Goal: Task Accomplishment & Management: Use online tool/utility

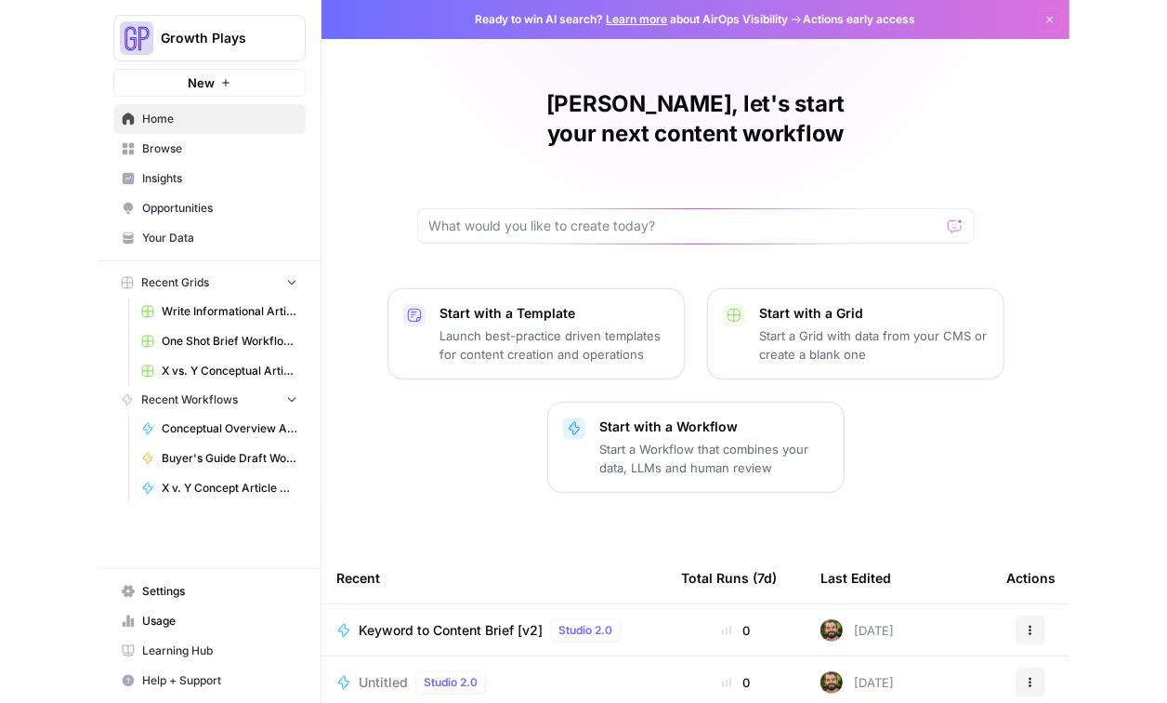
scroll to position [265, 0]
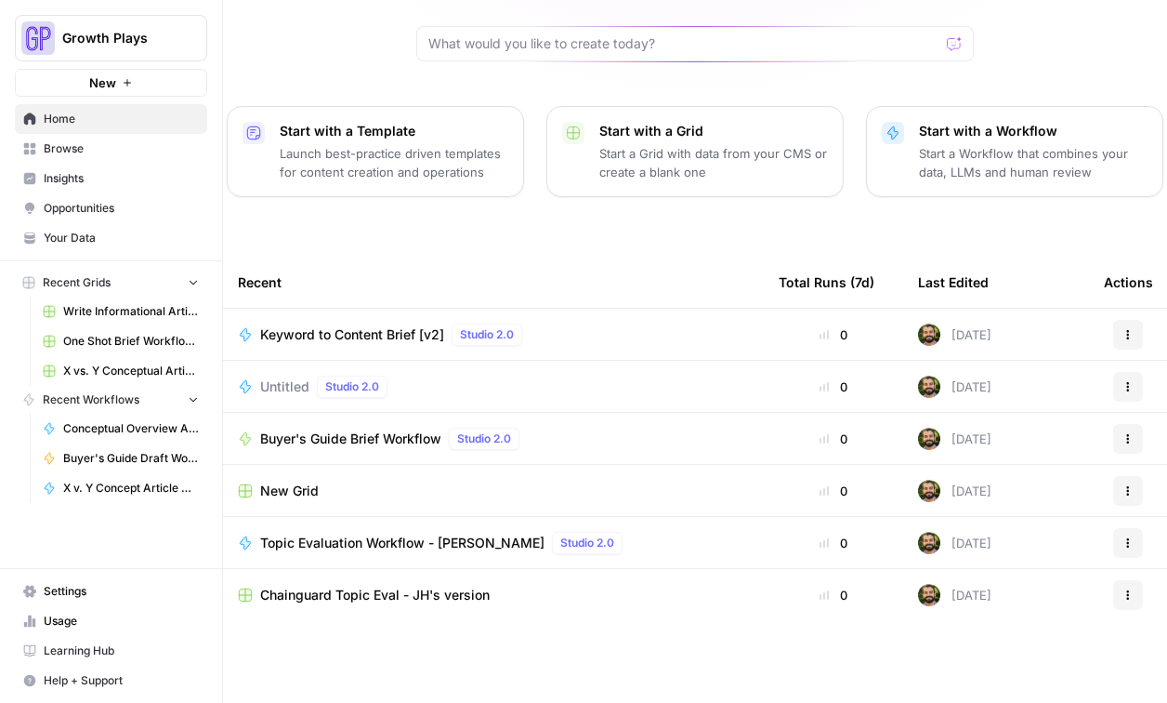
click at [96, 214] on span "Opportunities" at bounding box center [121, 208] width 155 height 17
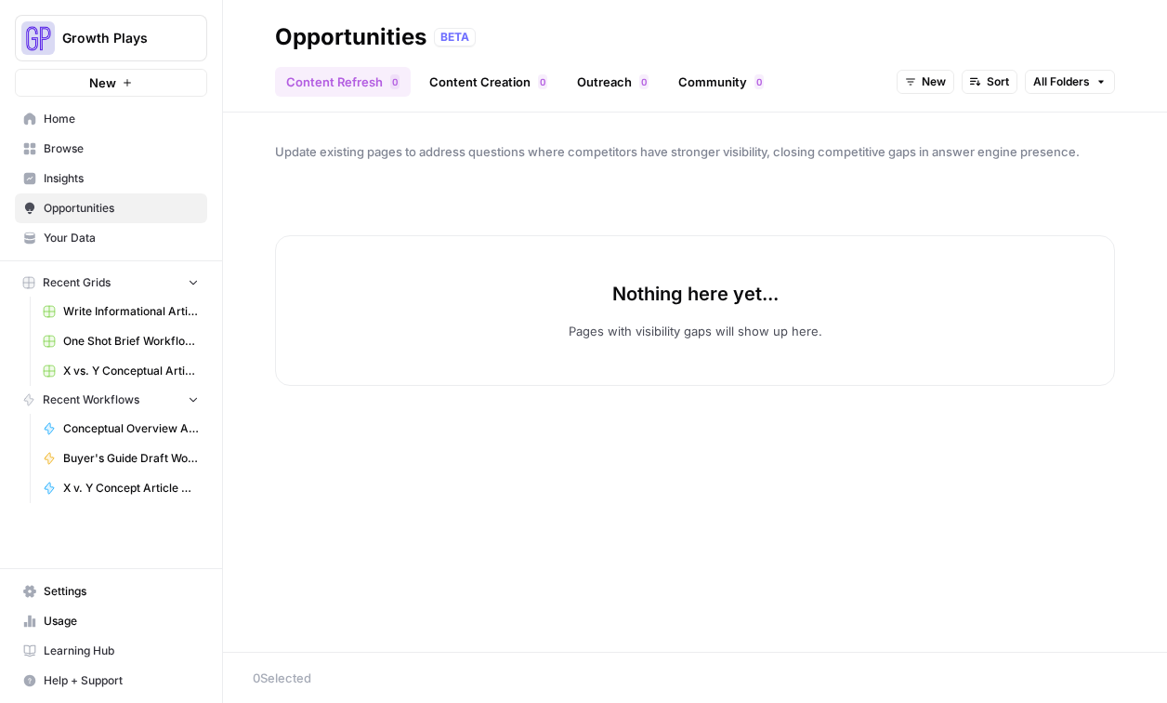
click at [89, 188] on link "Insights" at bounding box center [111, 179] width 192 height 30
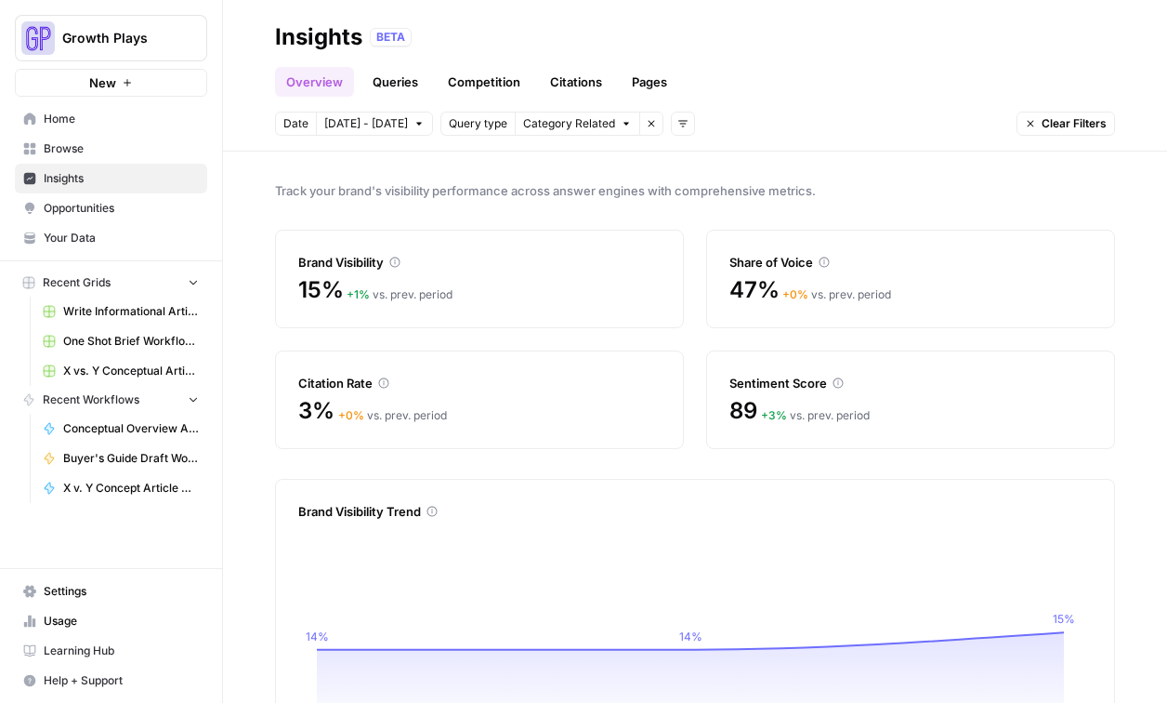
click at [411, 270] on div "Brand Visibility" at bounding box center [479, 262] width 362 height 19
click at [388, 79] on link "Queries" at bounding box center [395, 82] width 68 height 30
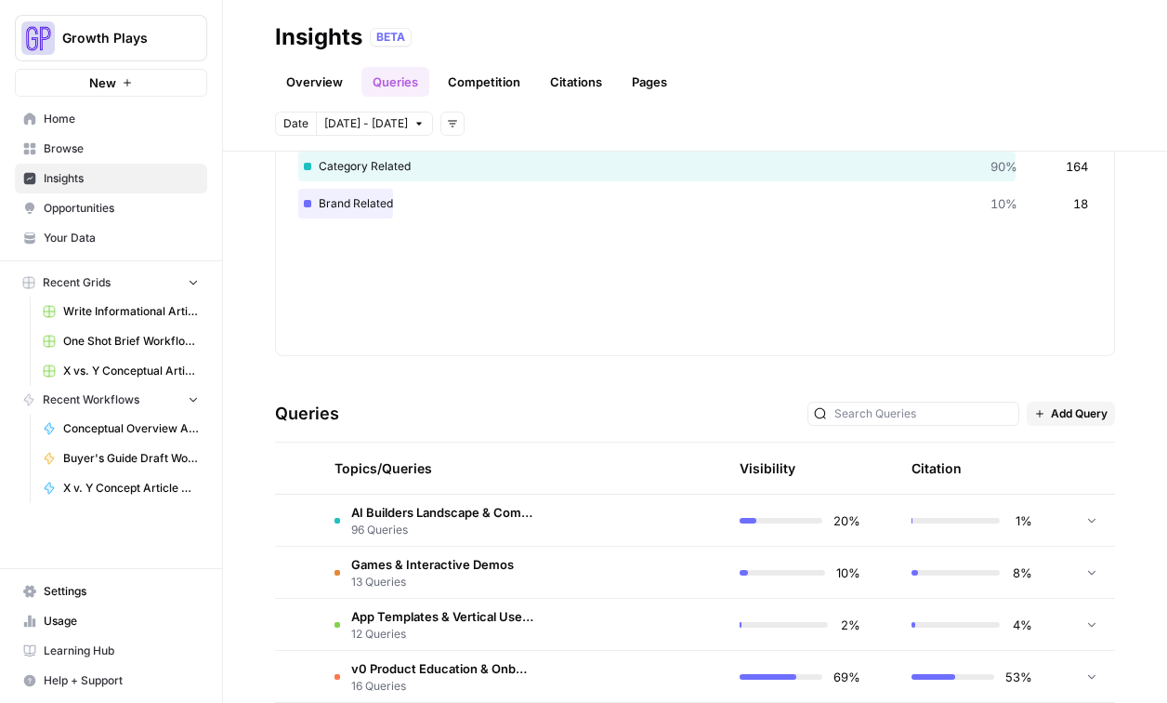
scroll to position [496, 0]
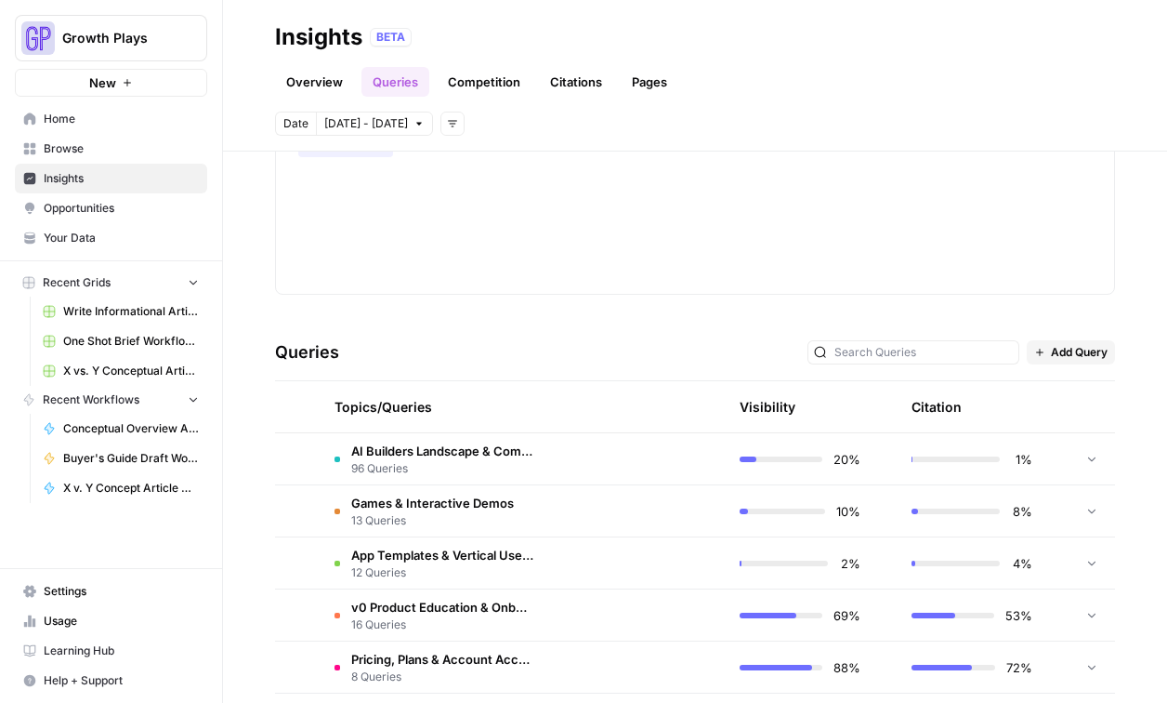
click at [439, 624] on span "16 Queries" at bounding box center [442, 624] width 182 height 17
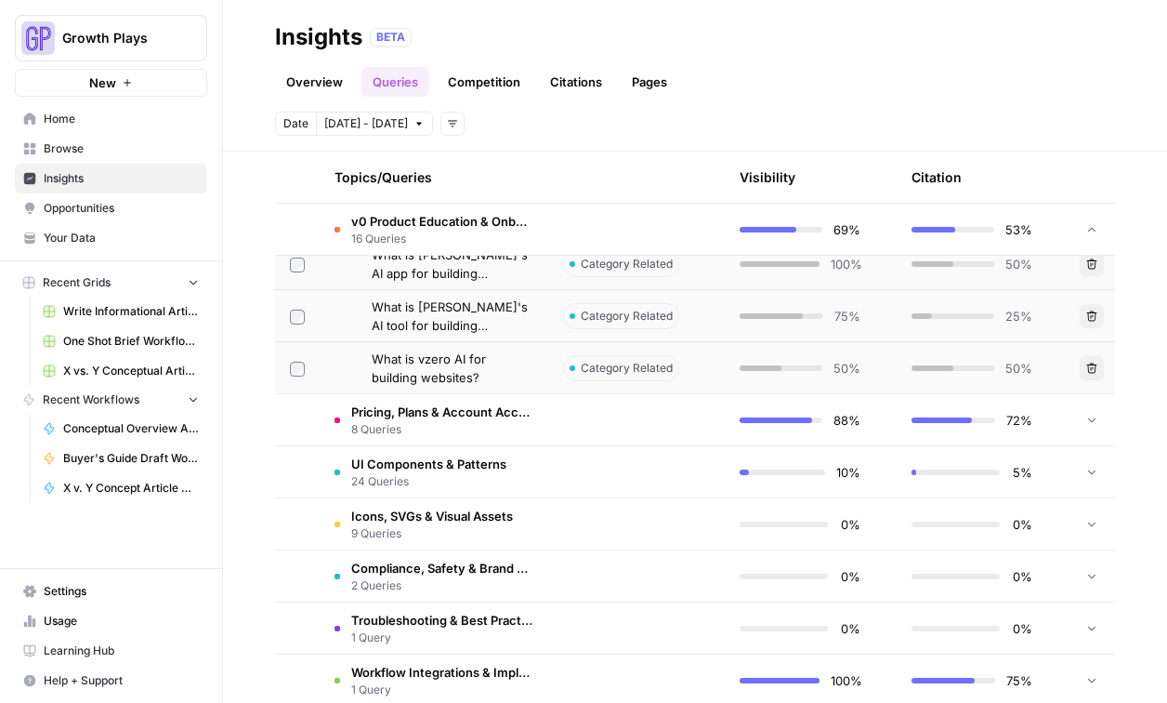
scroll to position [753, 0]
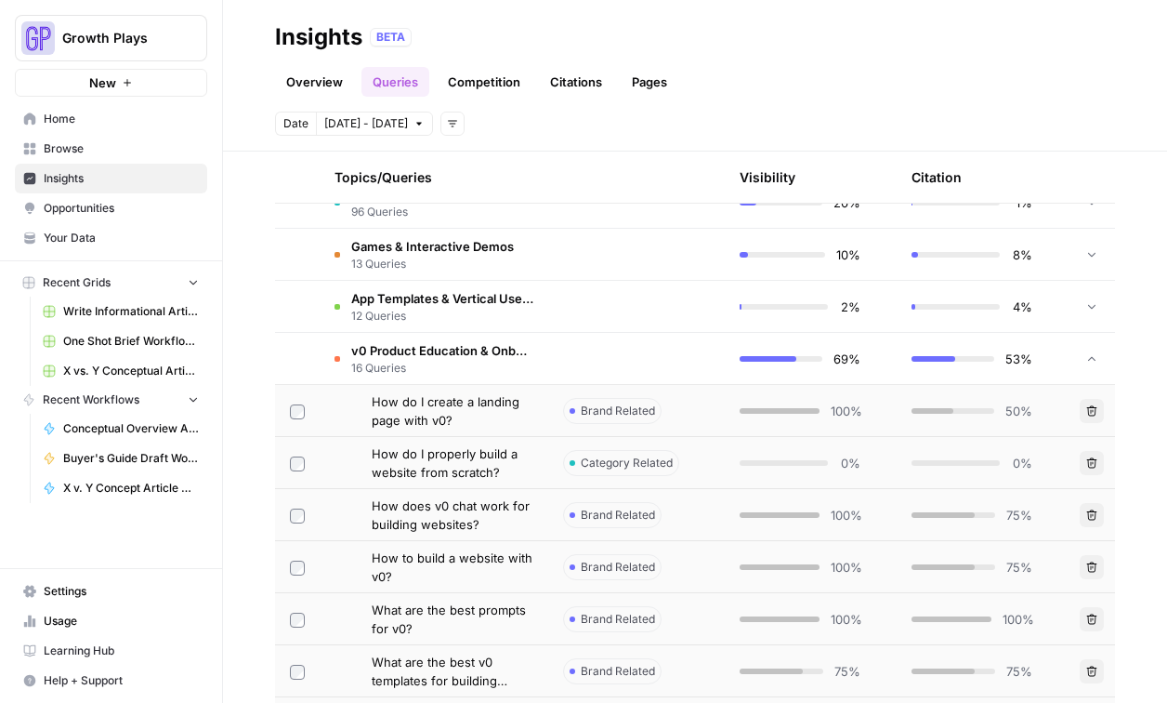
click at [492, 79] on link "Competition" at bounding box center [484, 82] width 95 height 30
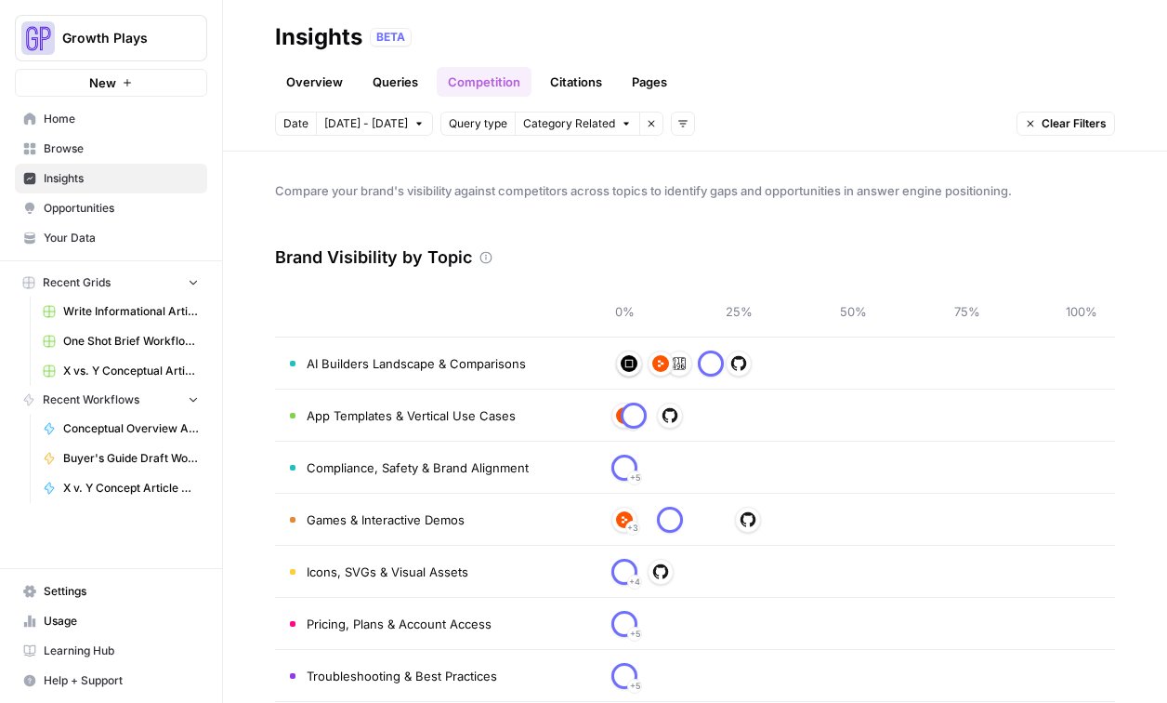
scroll to position [24, 0]
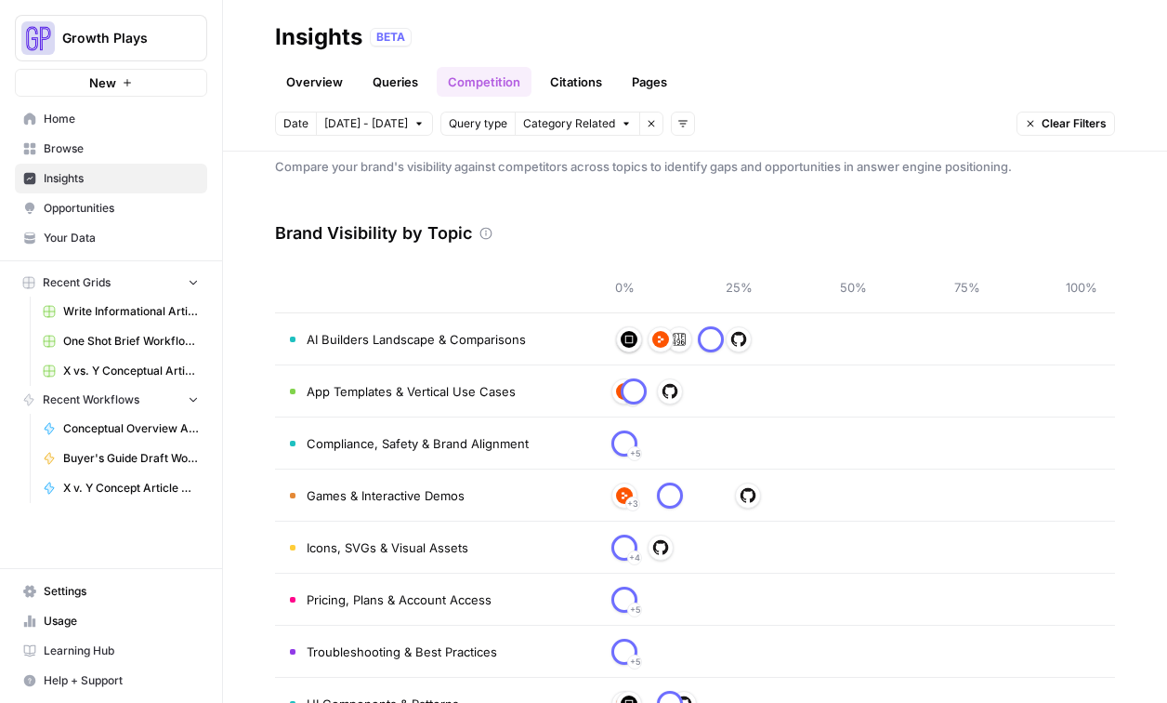
click at [658, 71] on link "Pages" at bounding box center [650, 82] width 58 height 30
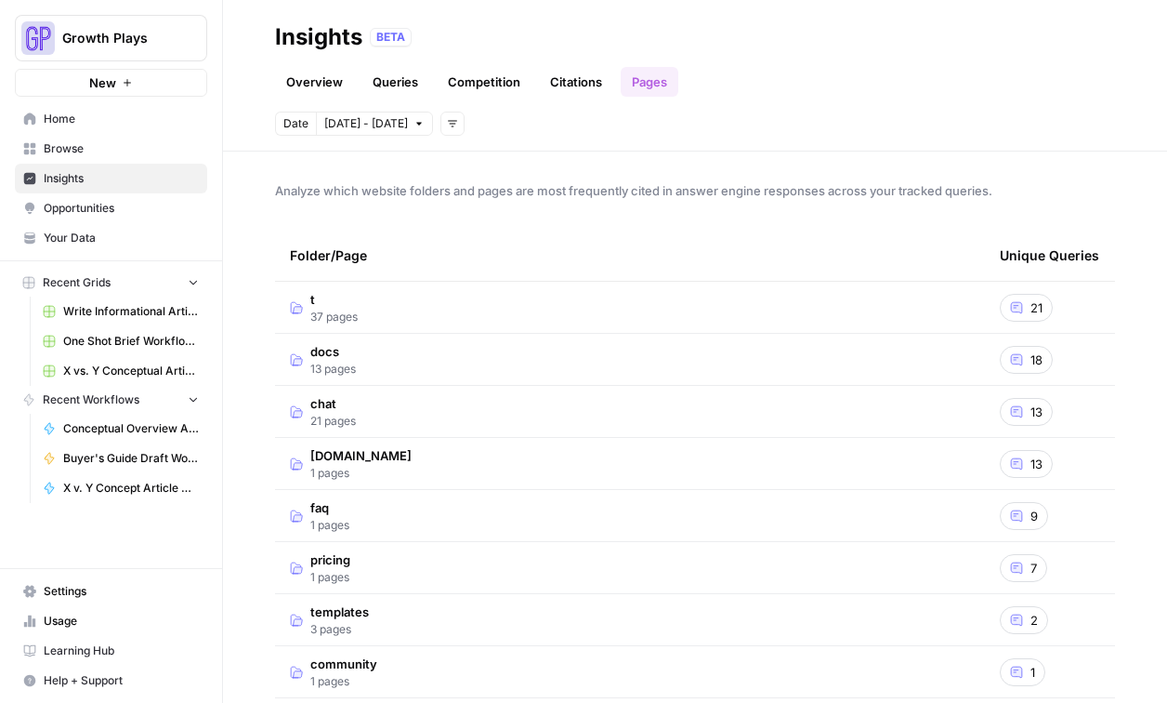
click at [359, 309] on td "t 37 pages" at bounding box center [630, 307] width 710 height 51
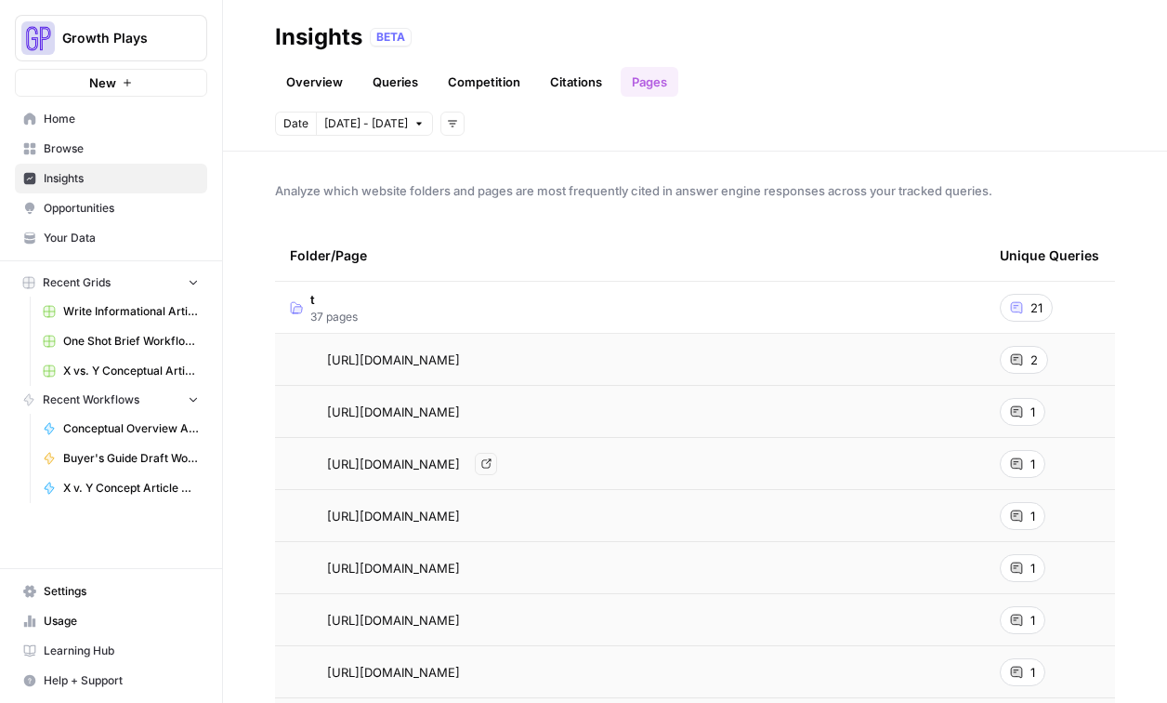
scroll to position [4, 0]
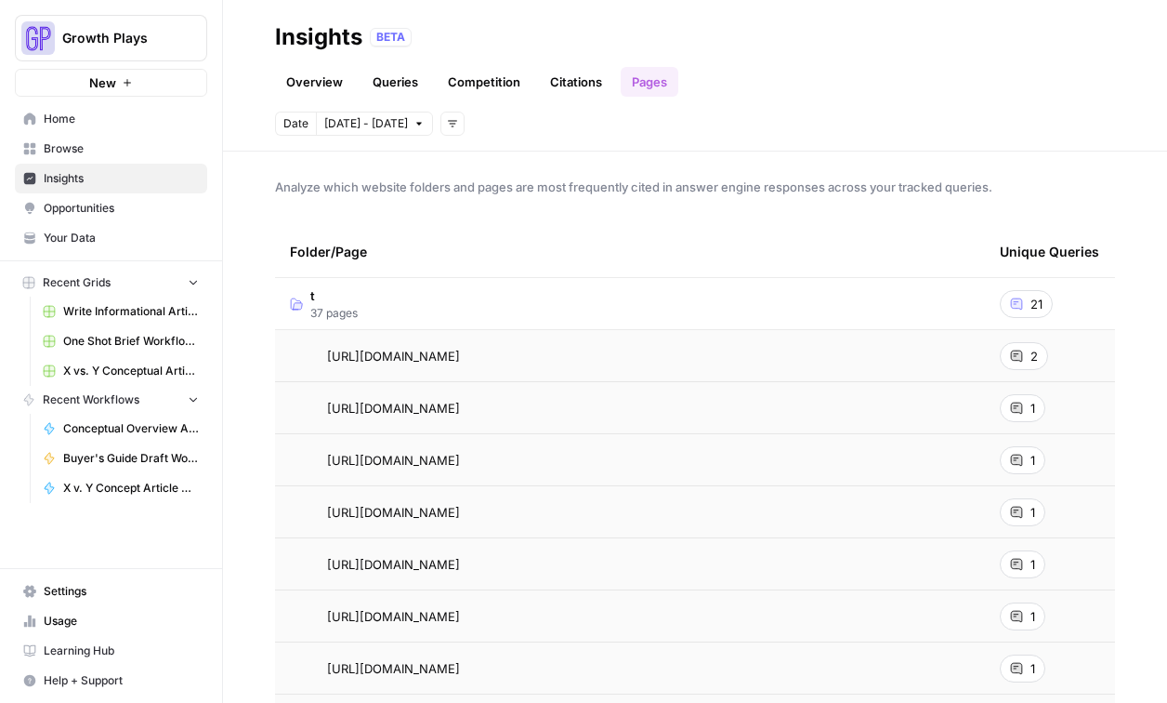
click at [970, 354] on span "2" at bounding box center [1034, 356] width 7 height 19
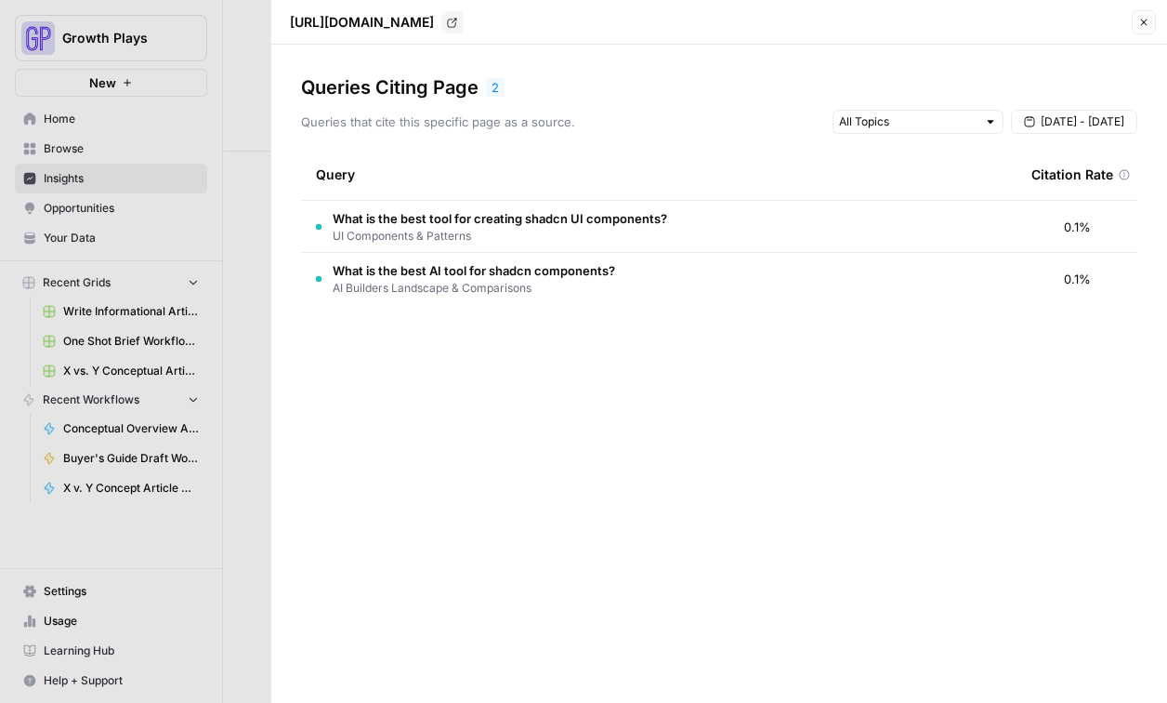
click at [774, 217] on td "What is the best tool for creating shadcn UI components? UI Components & Patter…" at bounding box center [659, 226] width 716 height 51
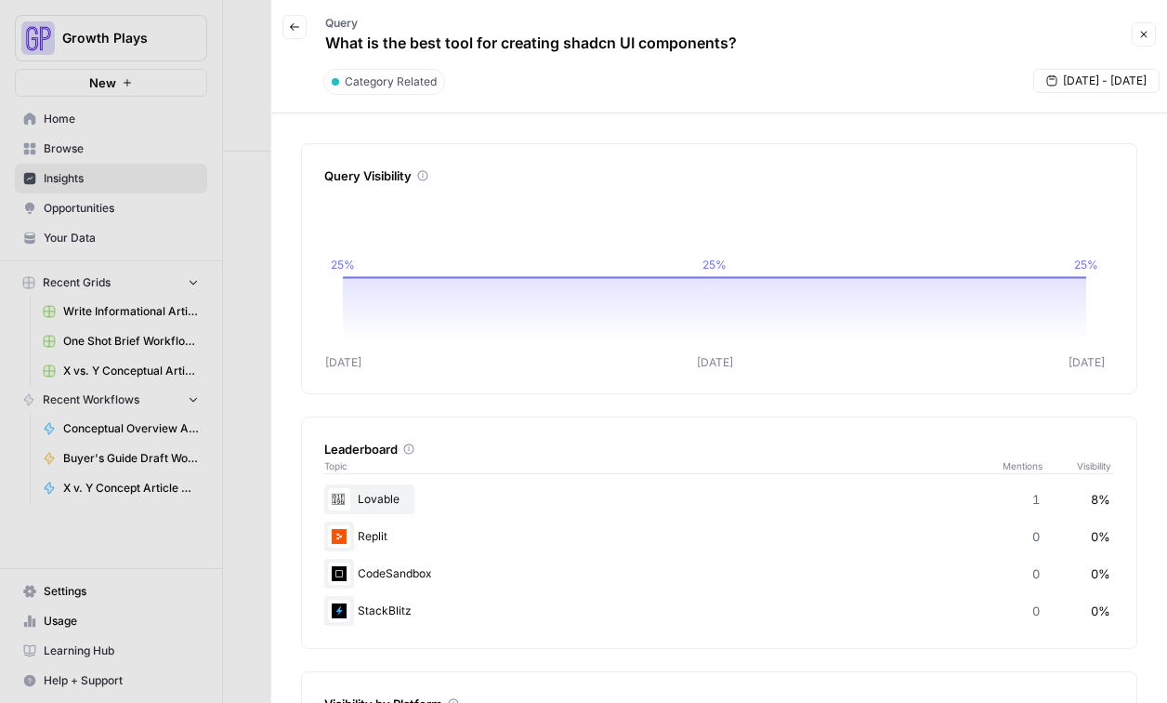
click at [382, 504] on div "Lovable 1 8%" at bounding box center [719, 499] width 790 height 30
click at [383, 547] on div "Replit 0 0%" at bounding box center [719, 536] width 790 height 30
click at [376, 501] on div "Lovable 1 8%" at bounding box center [719, 499] width 790 height 30
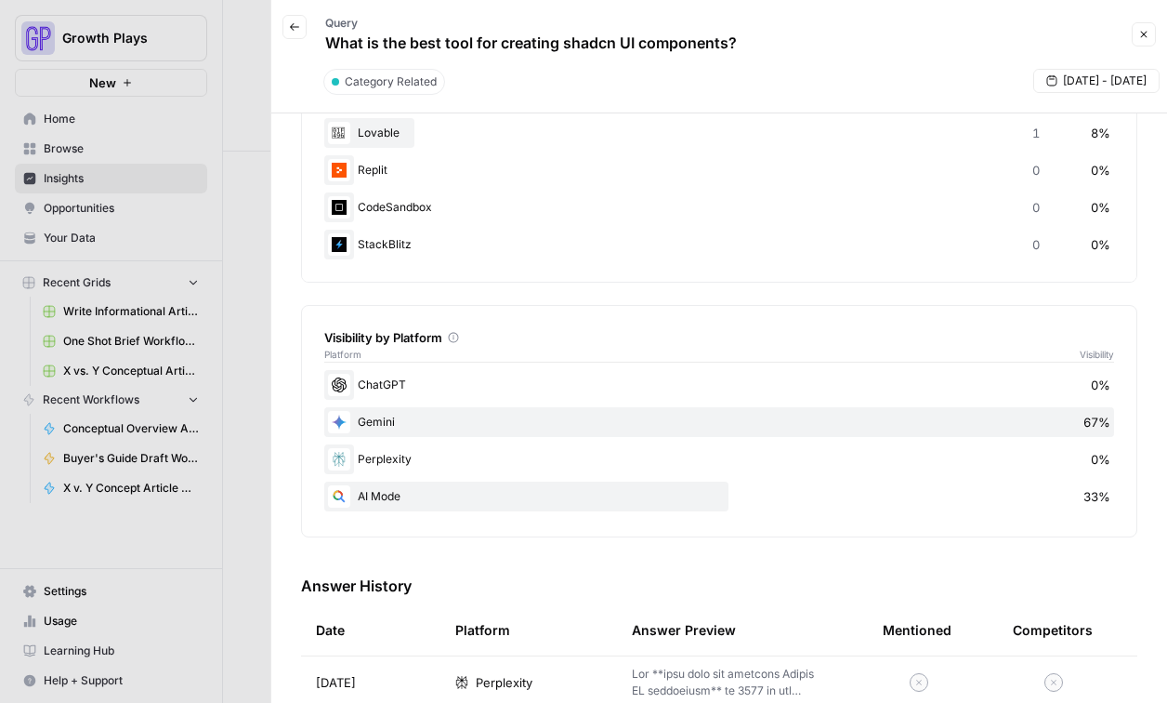
scroll to position [855, 0]
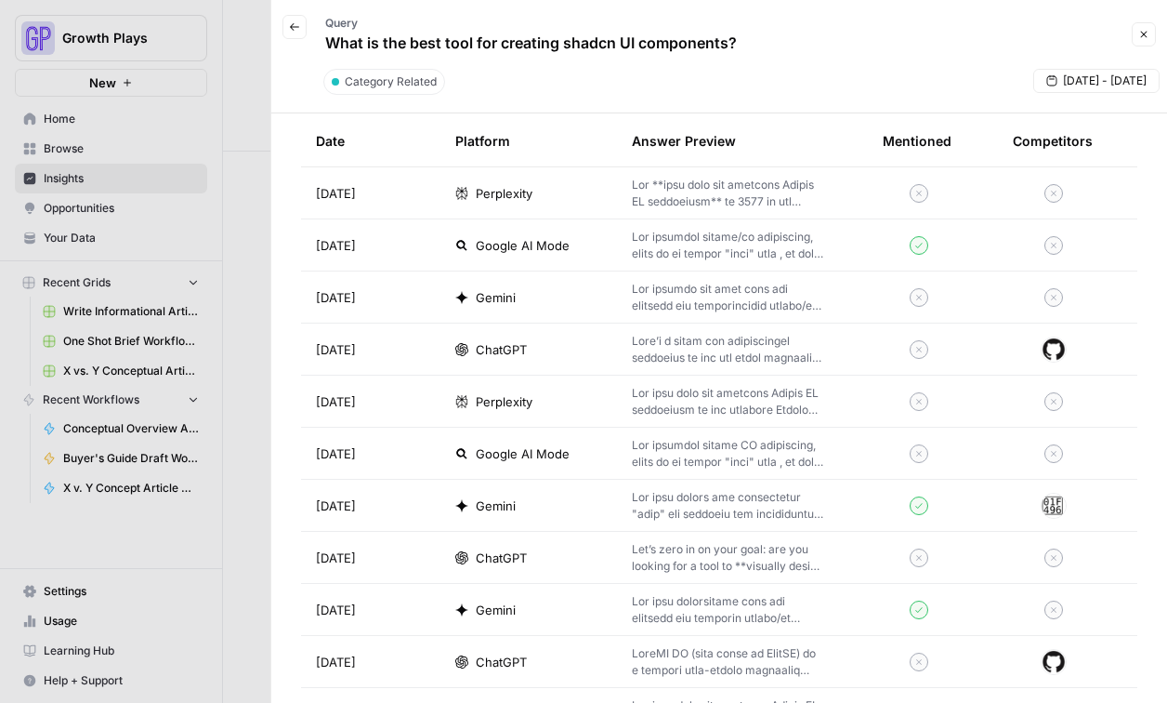
click at [506, 230] on td "Google AI Mode" at bounding box center [528, 244] width 177 height 51
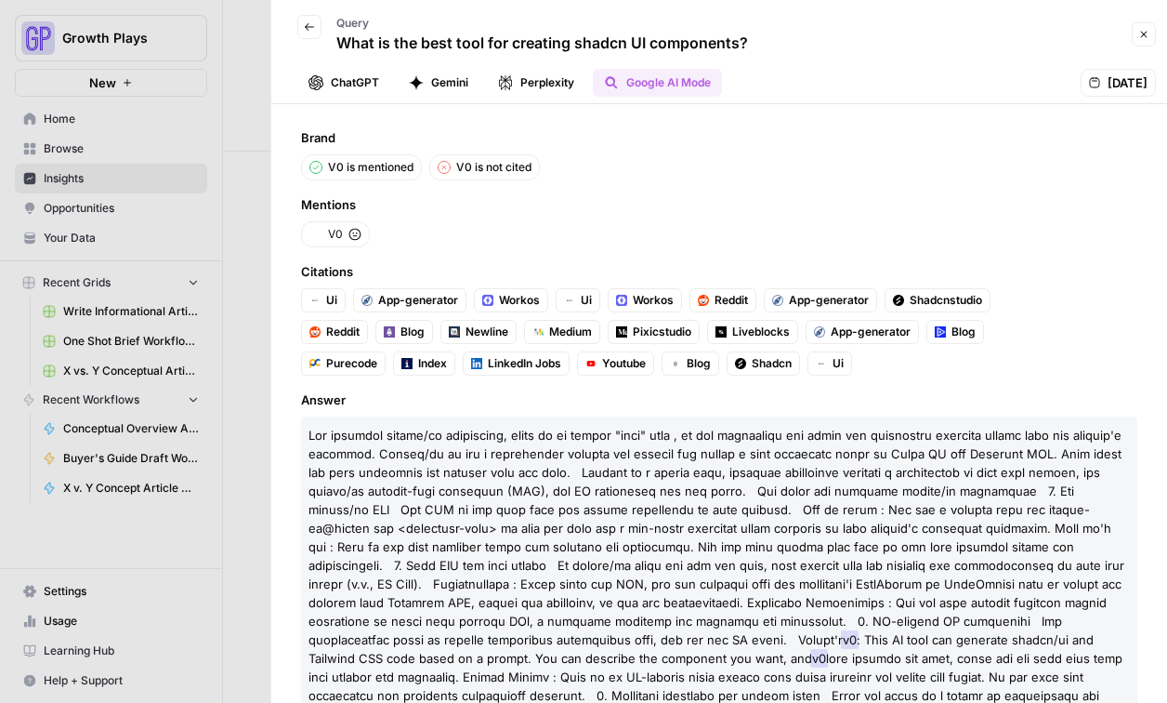
scroll to position [7, 0]
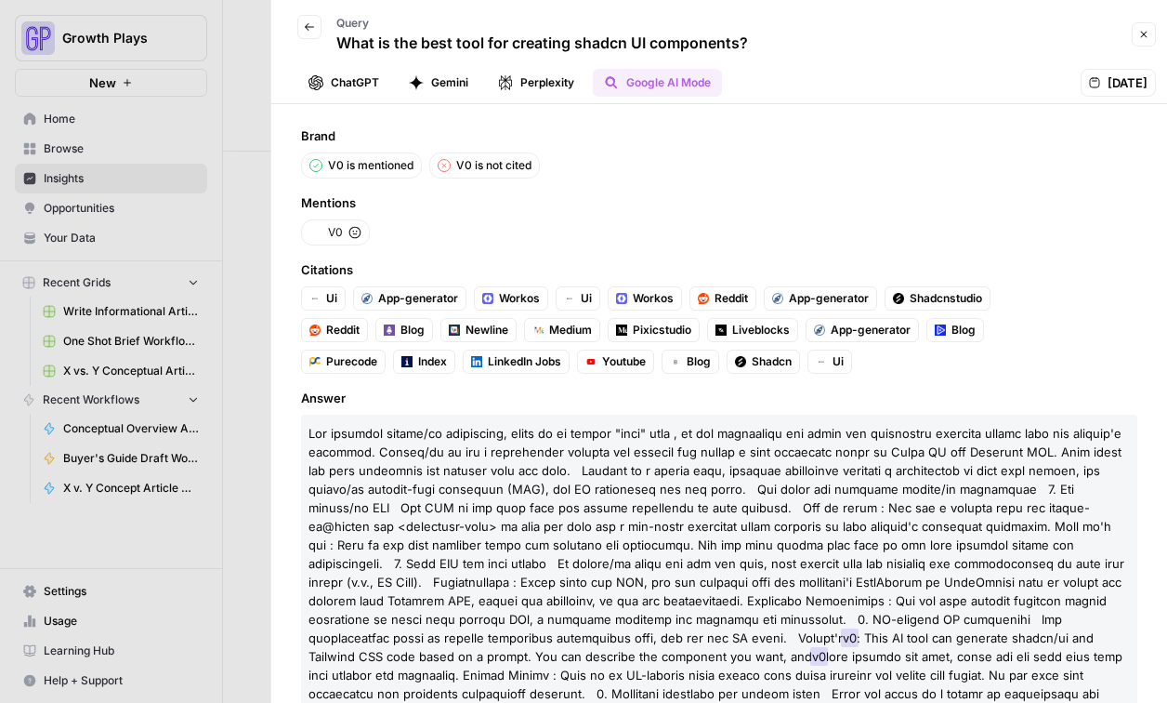
click at [112, 204] on div at bounding box center [583, 351] width 1167 height 703
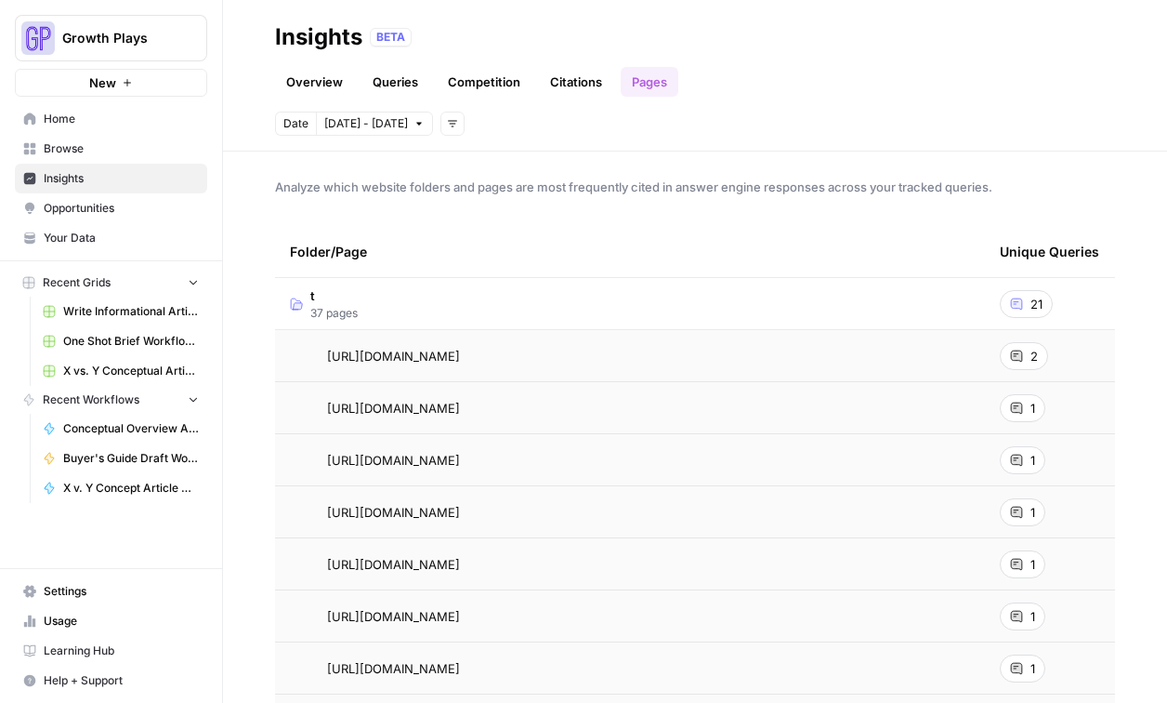
click at [79, 140] on span "Browse" at bounding box center [121, 148] width 155 height 17
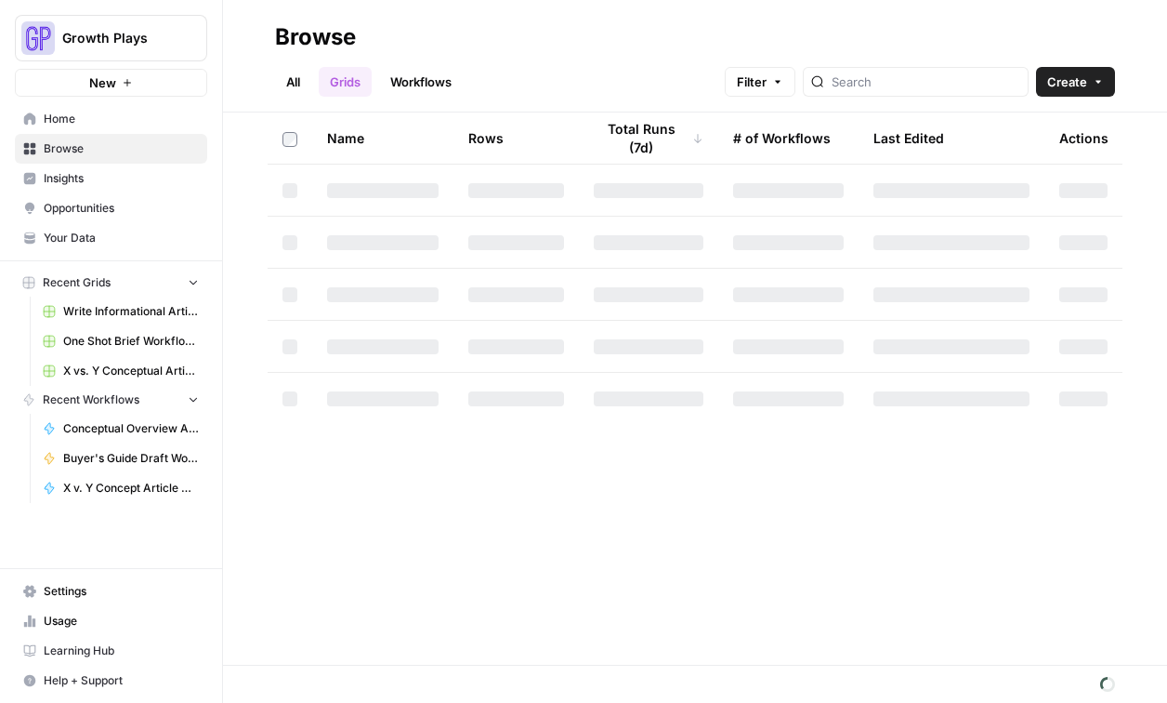
click at [432, 77] on link "Workflows" at bounding box center [421, 82] width 84 height 30
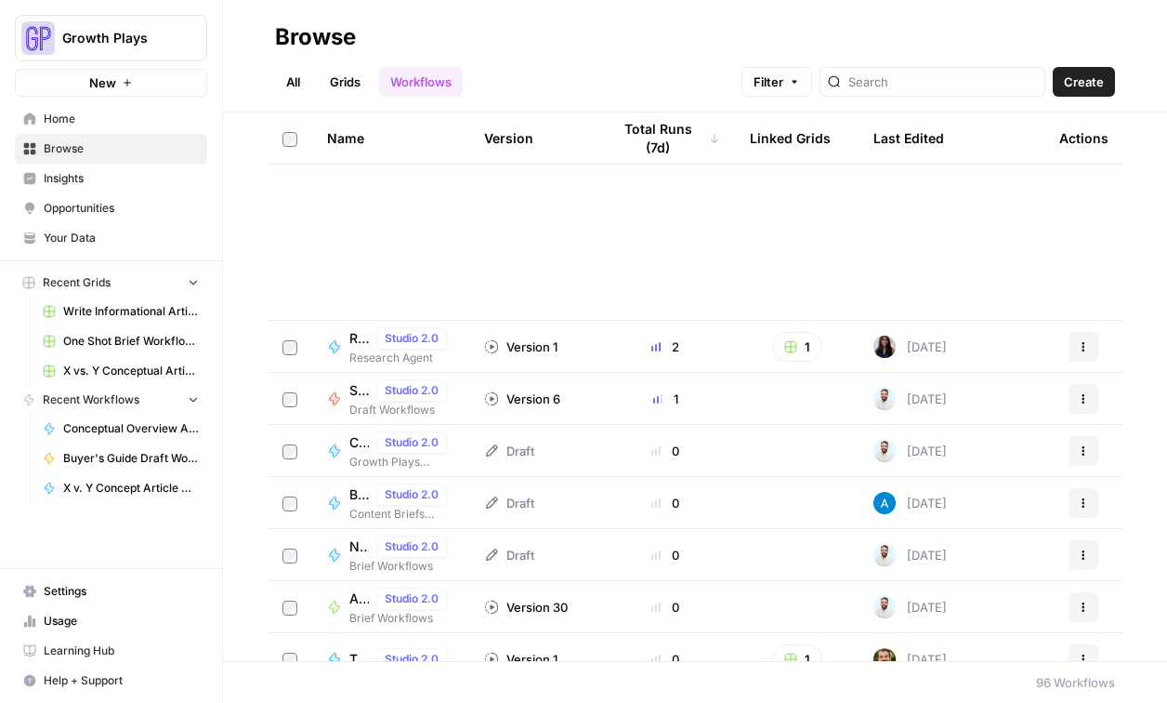
scroll to position [541, 0]
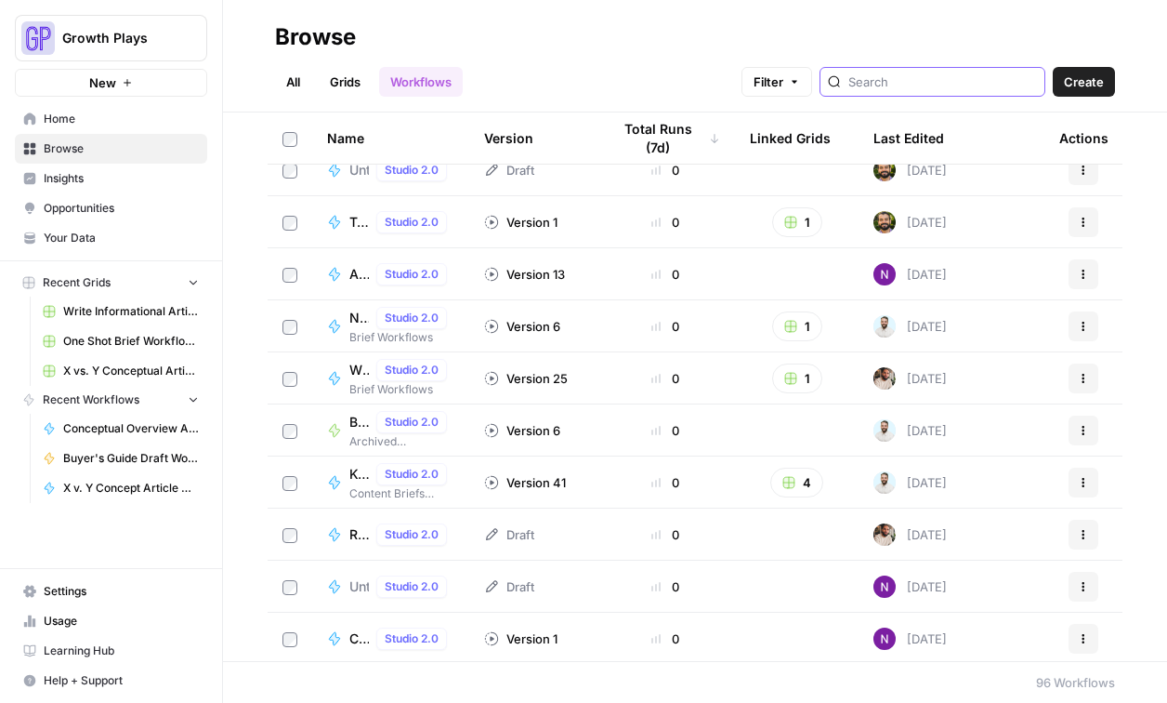
click at [918, 82] on input "search" at bounding box center [942, 81] width 189 height 19
type input "topic"
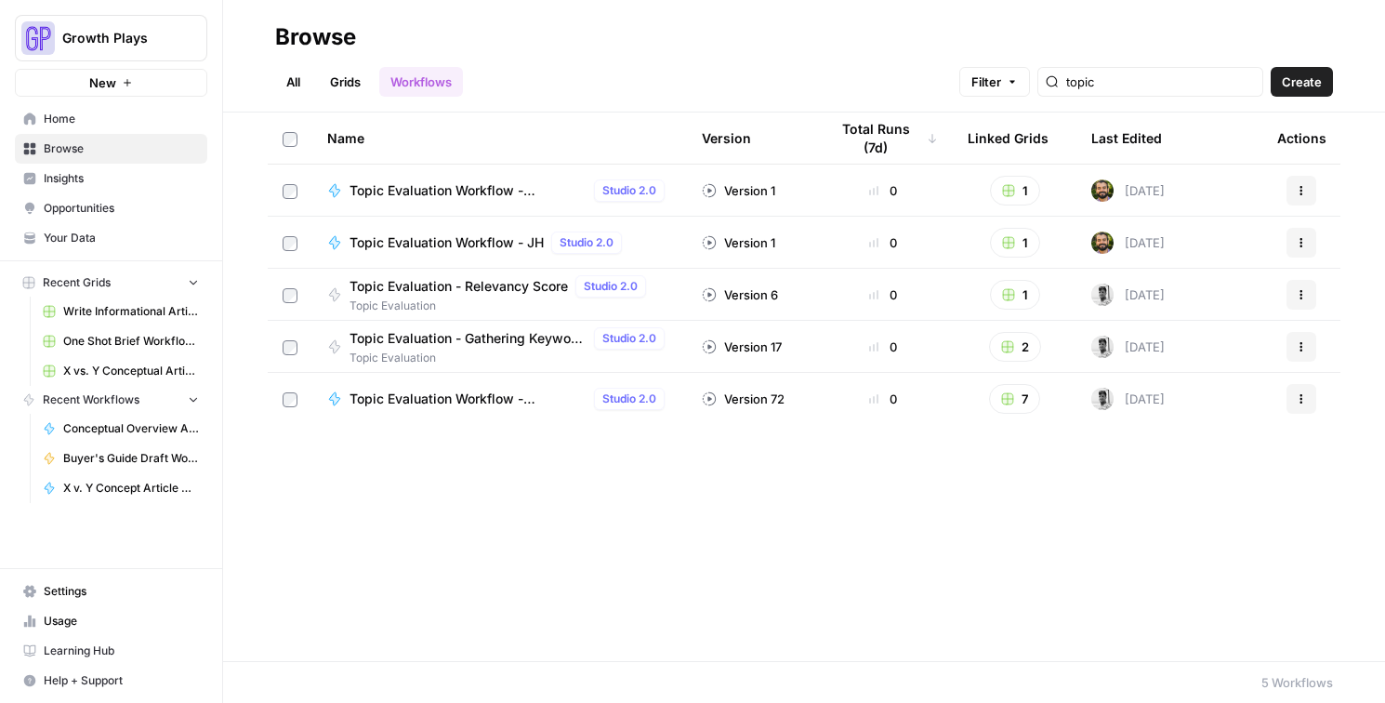
click at [412, 289] on span "Topic Evaluation - Relevancy Score" at bounding box center [458, 286] width 218 height 19
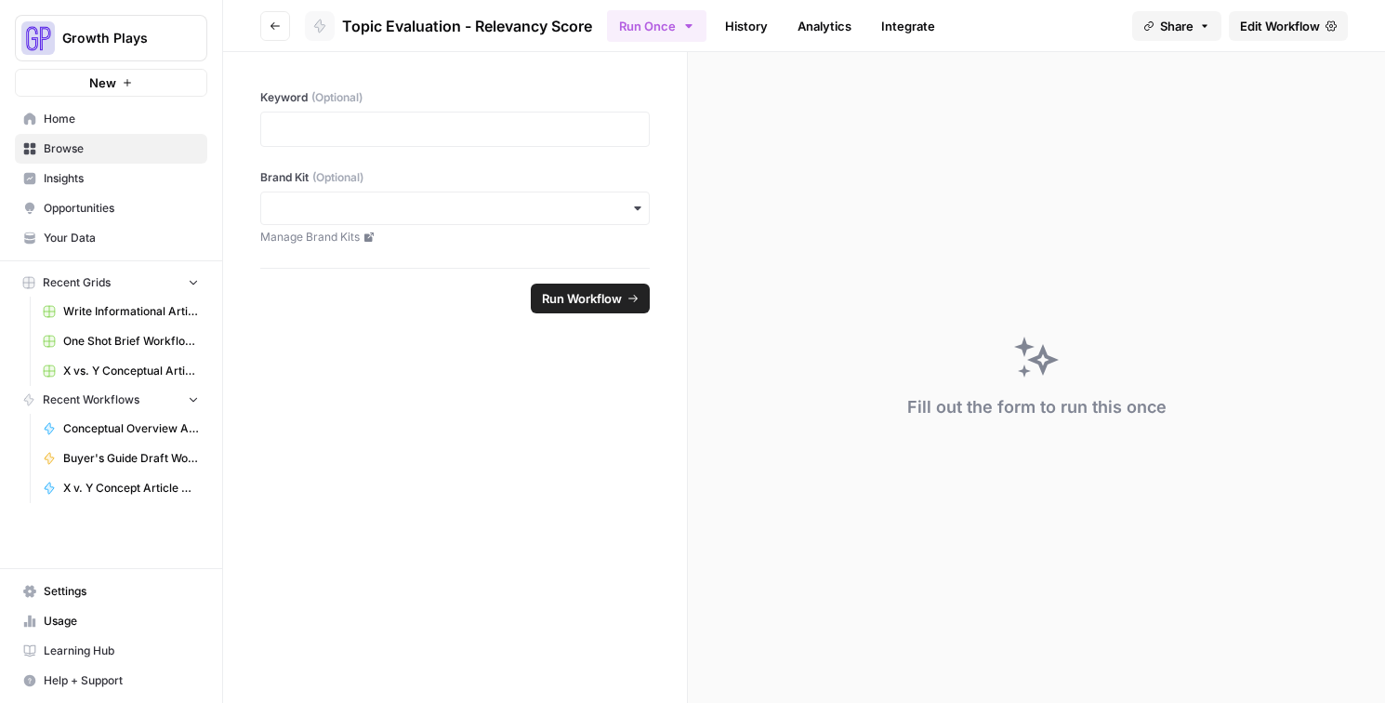
click at [970, 28] on span "Edit Workflow" at bounding box center [1280, 26] width 80 height 19
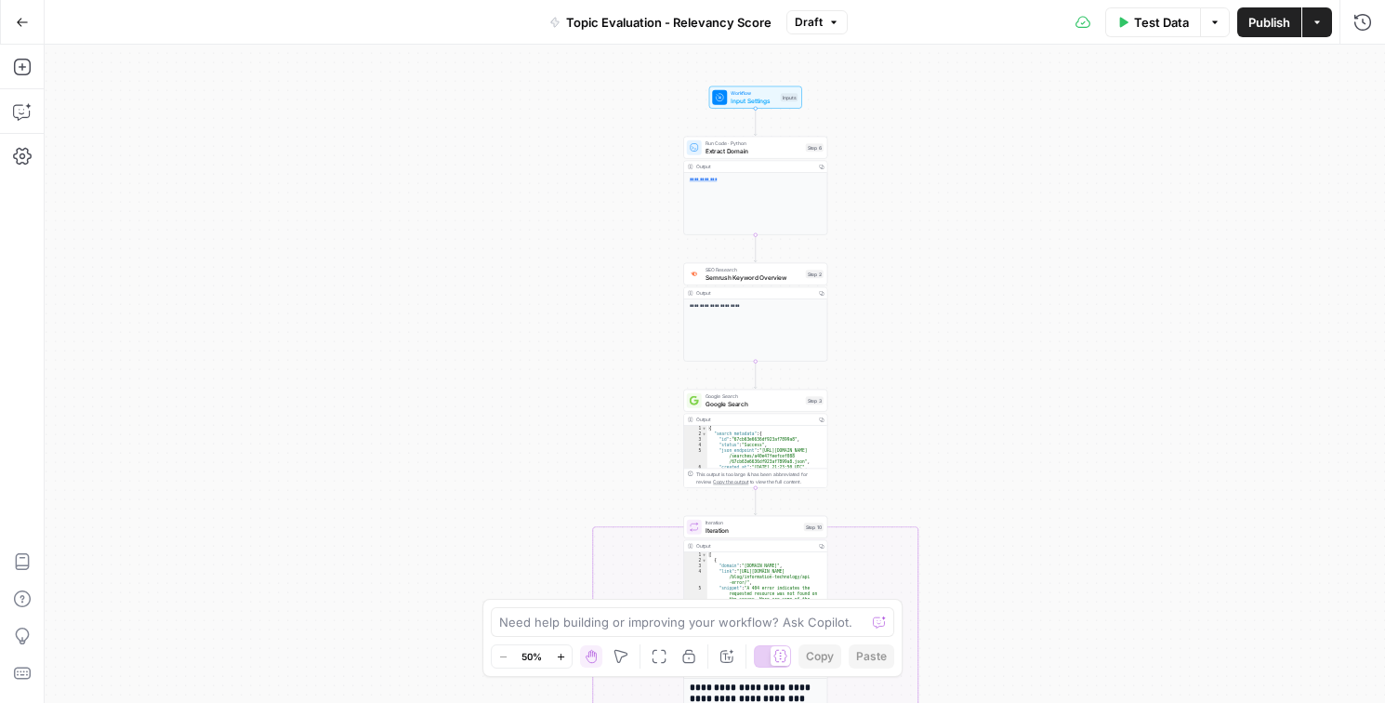
click at [19, 14] on button "Go Back" at bounding box center [22, 22] width 33 height 33
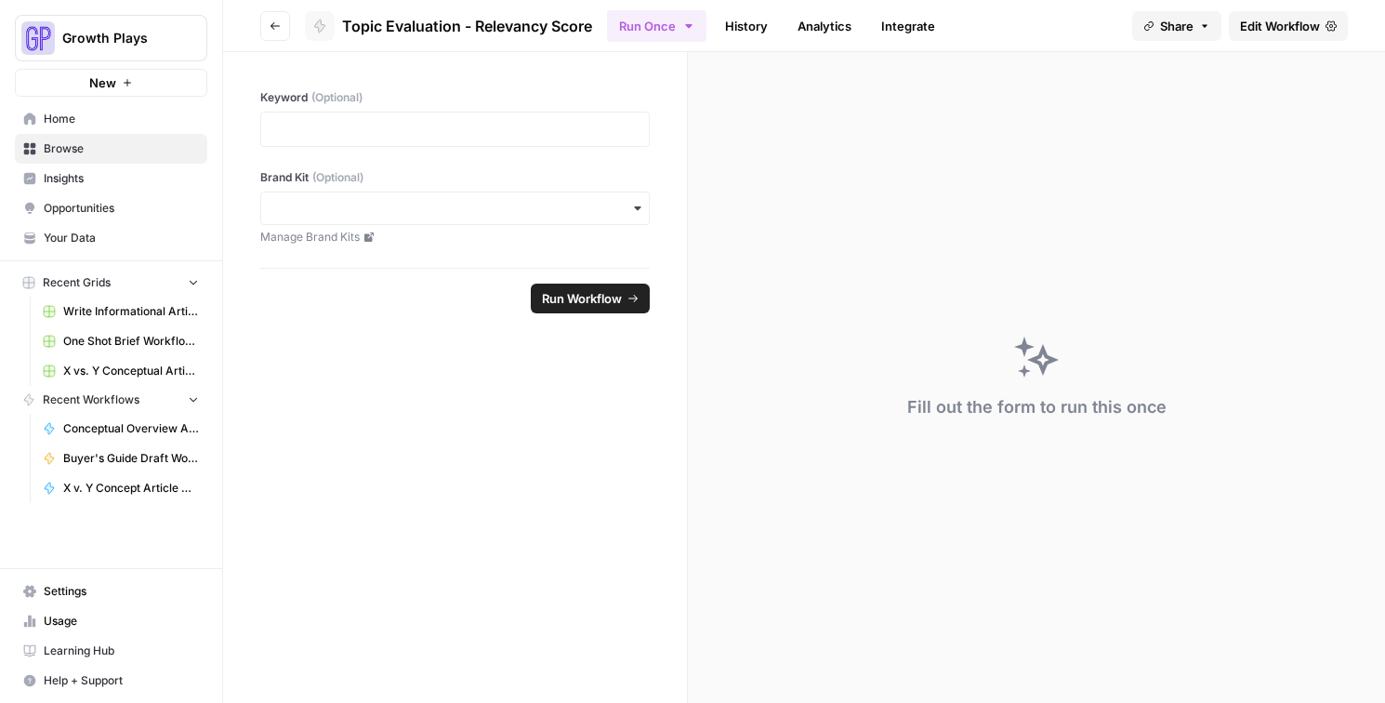
click at [87, 147] on span "Browse" at bounding box center [121, 148] width 155 height 17
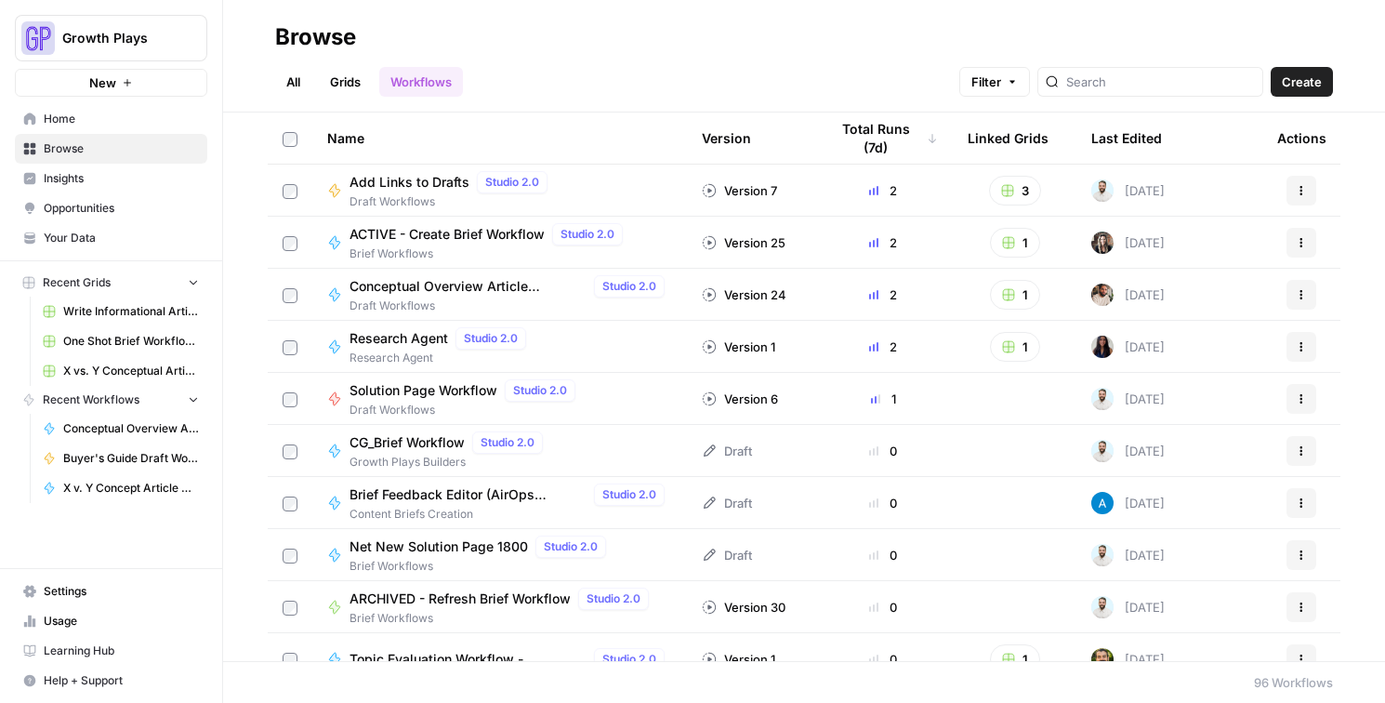
click at [369, 80] on link "Grids" at bounding box center [345, 82] width 53 height 30
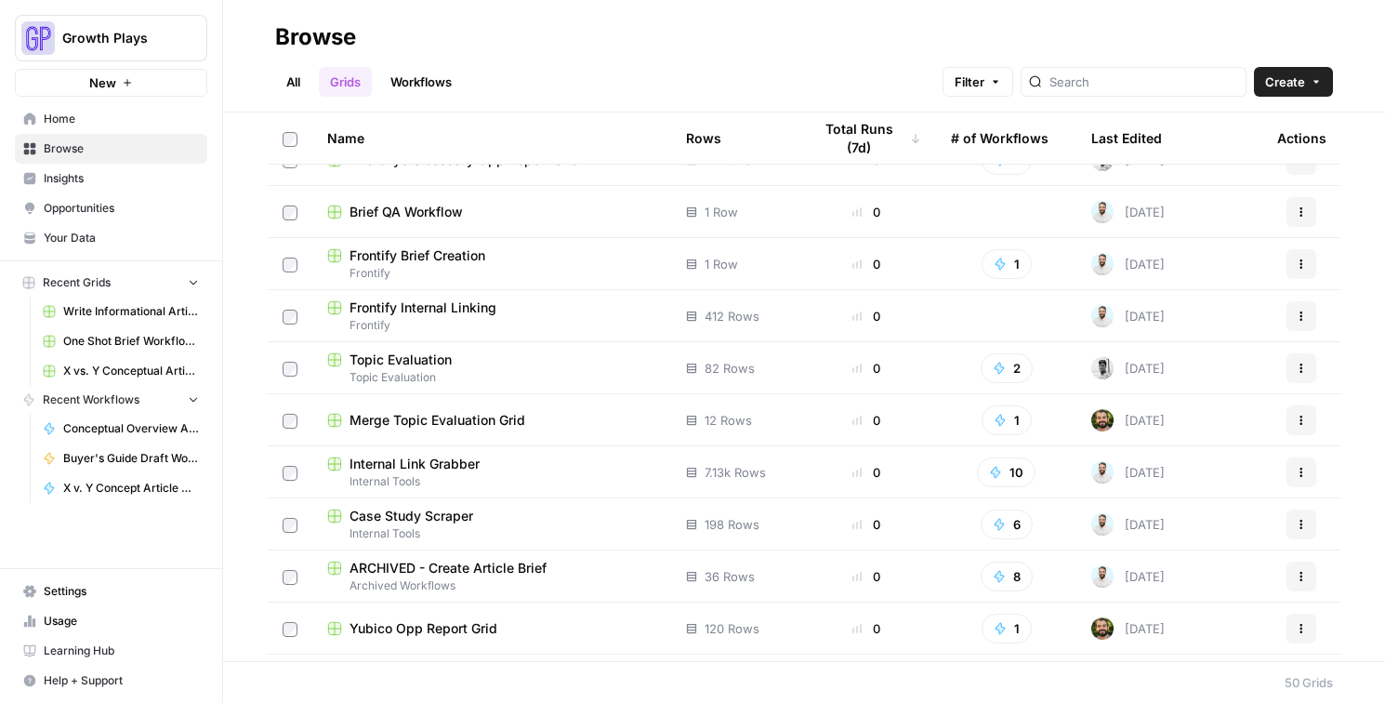
scroll to position [1472, 0]
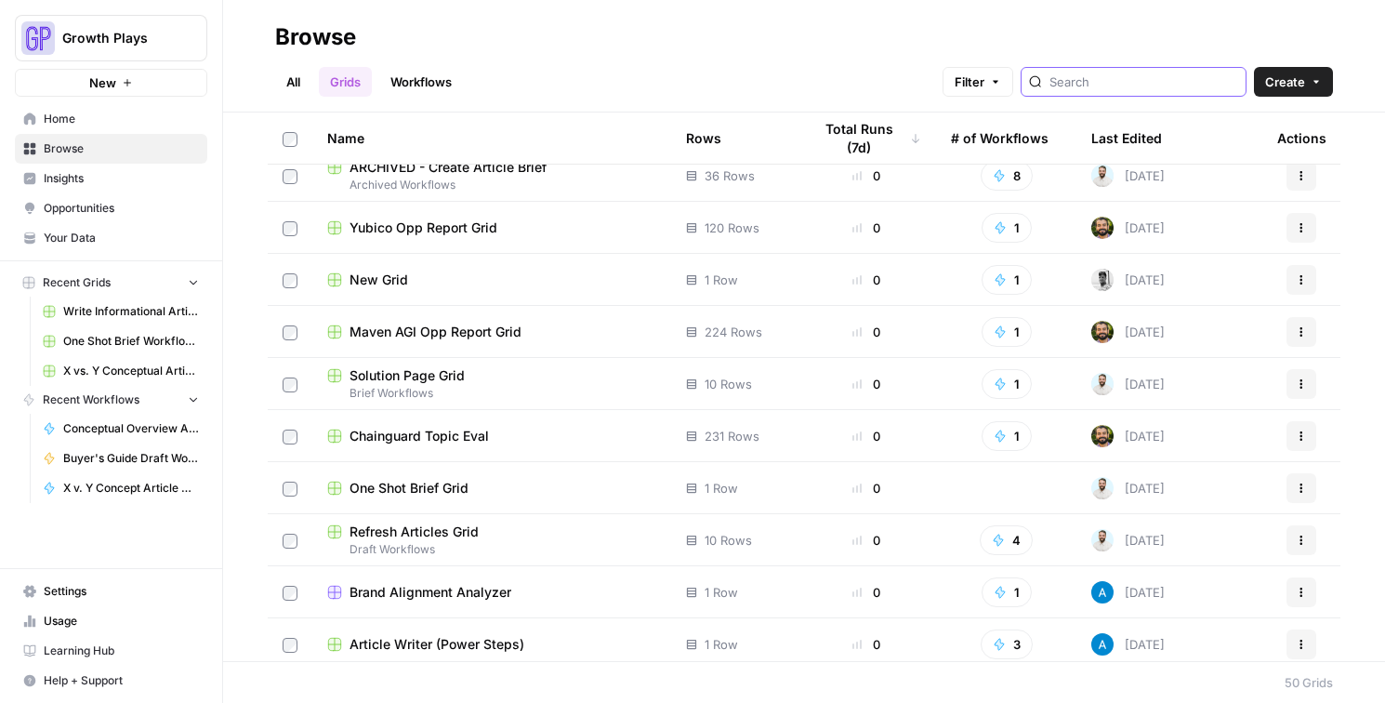
click at [970, 78] on input "search" at bounding box center [1143, 81] width 189 height 19
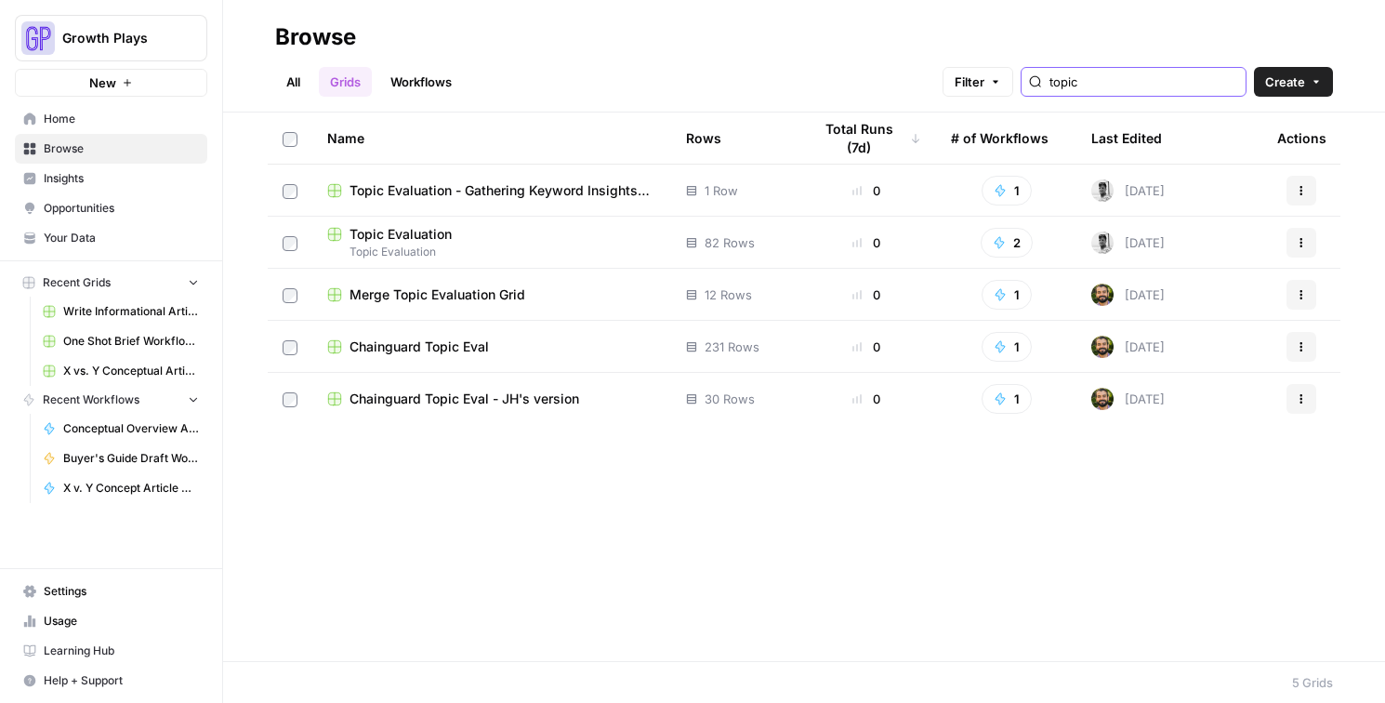
type input "topic"
click at [394, 349] on span "Chainguard Topic Eval" at bounding box center [418, 346] width 139 height 19
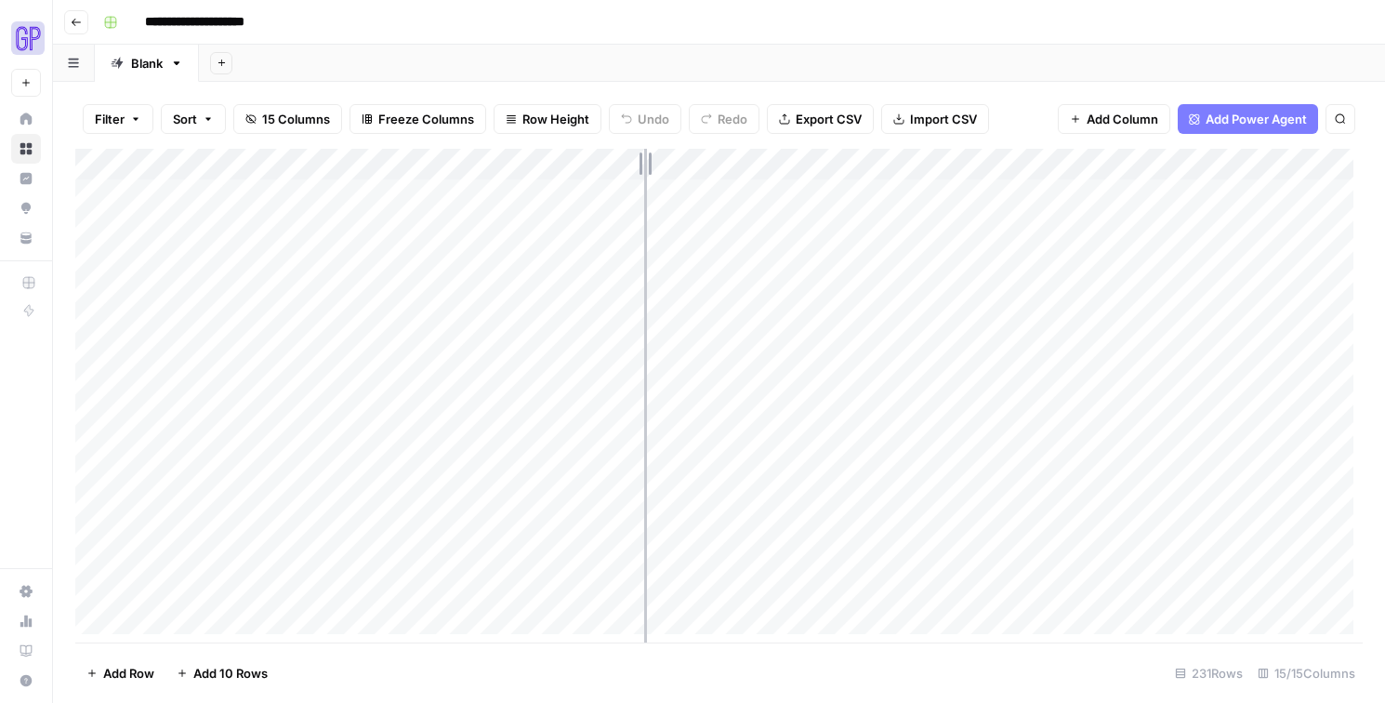
drag, startPoint x: 726, startPoint y: 158, endPoint x: 633, endPoint y: 151, distance: 93.2
click at [633, 151] on div "Add Column" at bounding box center [718, 396] width 1287 height 494
drag, startPoint x: 637, startPoint y: 159, endPoint x: 648, endPoint y: 157, distance: 10.4
click at [648, 157] on div "Add Column" at bounding box center [718, 396] width 1287 height 494
drag, startPoint x: 396, startPoint y: 154, endPoint x: 324, endPoint y: 161, distance: 71.8
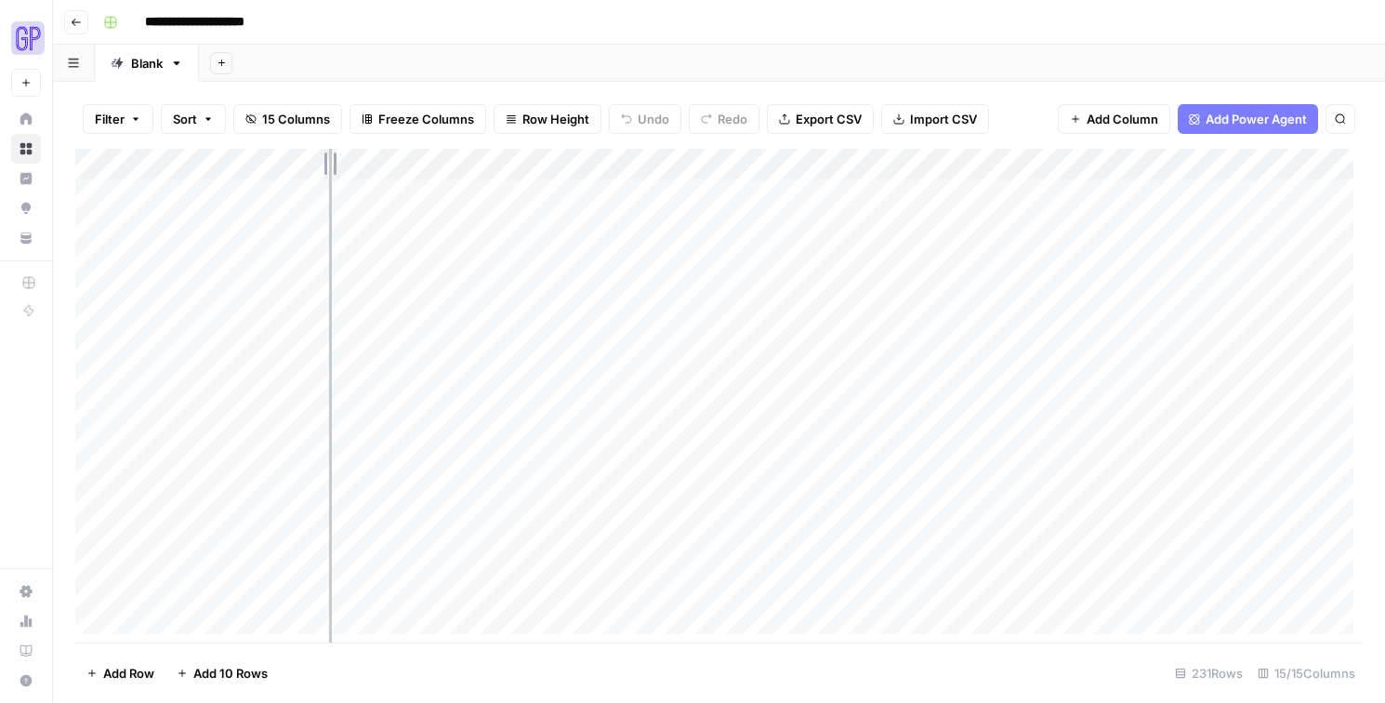
click at [324, 161] on div "Add Column" at bounding box center [718, 396] width 1287 height 494
drag, startPoint x: 1052, startPoint y: 164, endPoint x: 1040, endPoint y: 164, distance: 12.1
click at [970, 164] on div "Add Column" at bounding box center [718, 396] width 1287 height 494
click at [970, 157] on div "Add Column" at bounding box center [718, 396] width 1287 height 494
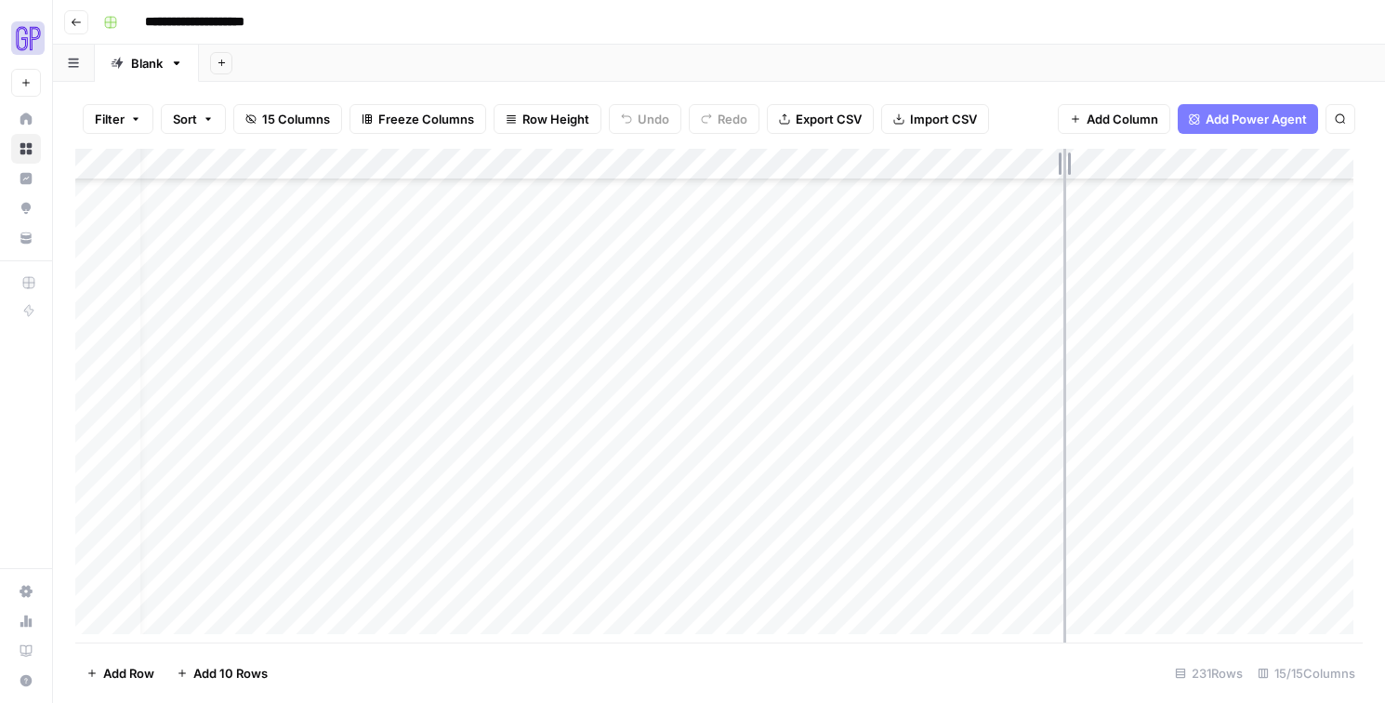
drag, startPoint x: 1177, startPoint y: 168, endPoint x: 1063, endPoint y: 179, distance: 114.8
click at [970, 179] on div "Add Column" at bounding box center [718, 396] width 1287 height 494
drag, startPoint x: 1108, startPoint y: 164, endPoint x: 1076, endPoint y: 164, distance: 31.6
click at [970, 164] on div "Add Column" at bounding box center [718, 396] width 1287 height 494
drag, startPoint x: 1108, startPoint y: 160, endPoint x: 1057, endPoint y: 165, distance: 51.4
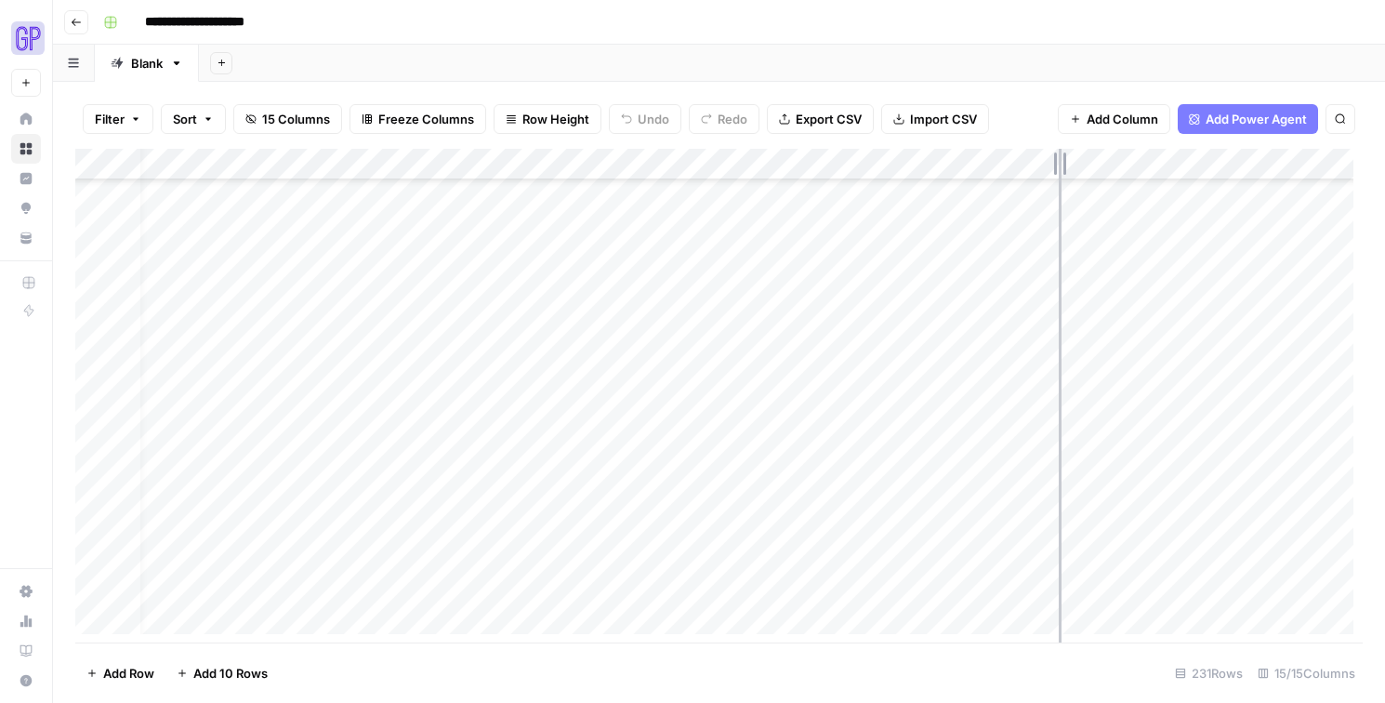
click at [970, 165] on div "Add Column" at bounding box center [718, 396] width 1287 height 494
click at [970, 168] on div "Add Column" at bounding box center [718, 396] width 1287 height 494
click at [970, 322] on span "Hide Column" at bounding box center [1131, 320] width 163 height 19
drag, startPoint x: 698, startPoint y: 165, endPoint x: 652, endPoint y: 166, distance: 45.5
click at [652, 165] on div "Add Column" at bounding box center [718, 396] width 1287 height 494
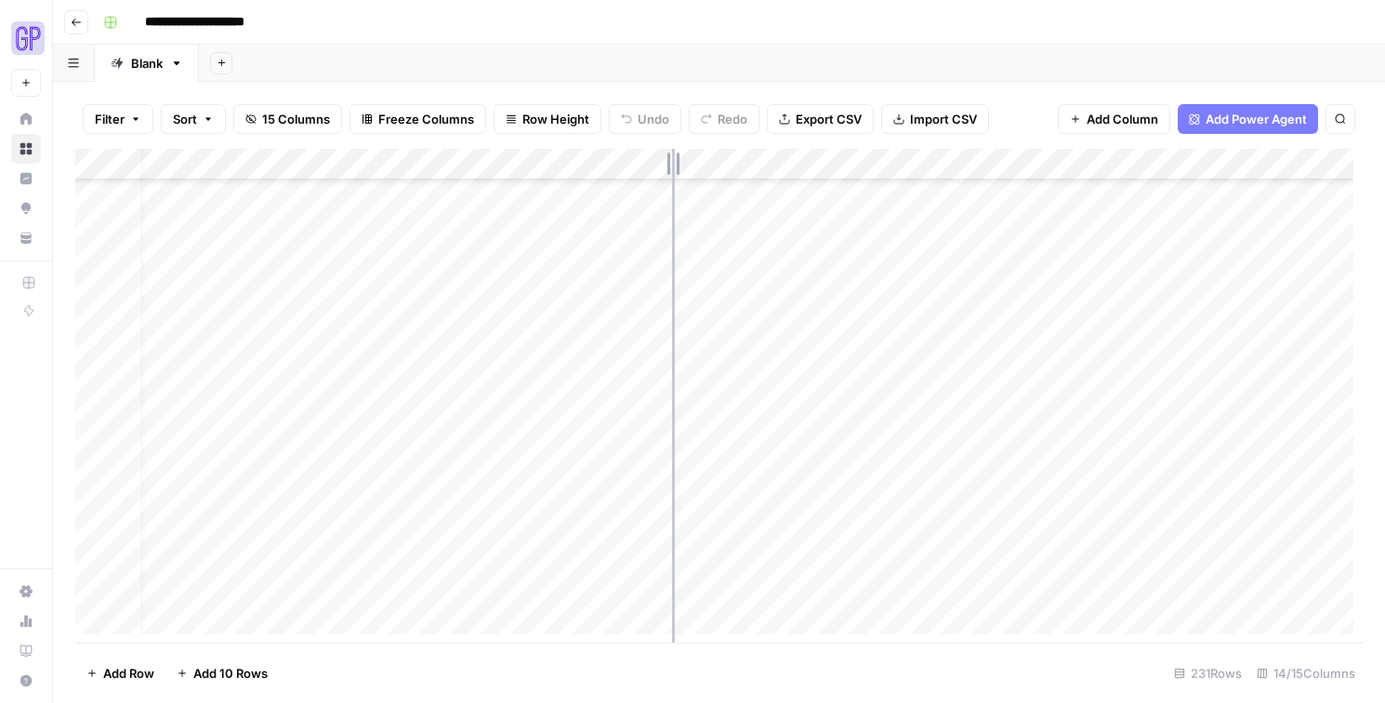
drag, startPoint x: 652, startPoint y: 163, endPoint x: 672, endPoint y: 164, distance: 19.5
click at [672, 164] on div "Add Column" at bounding box center [718, 396] width 1287 height 494
drag, startPoint x: 983, startPoint y: 158, endPoint x: 917, endPoint y: 164, distance: 66.3
click at [917, 164] on div "Add Column" at bounding box center [718, 396] width 1287 height 494
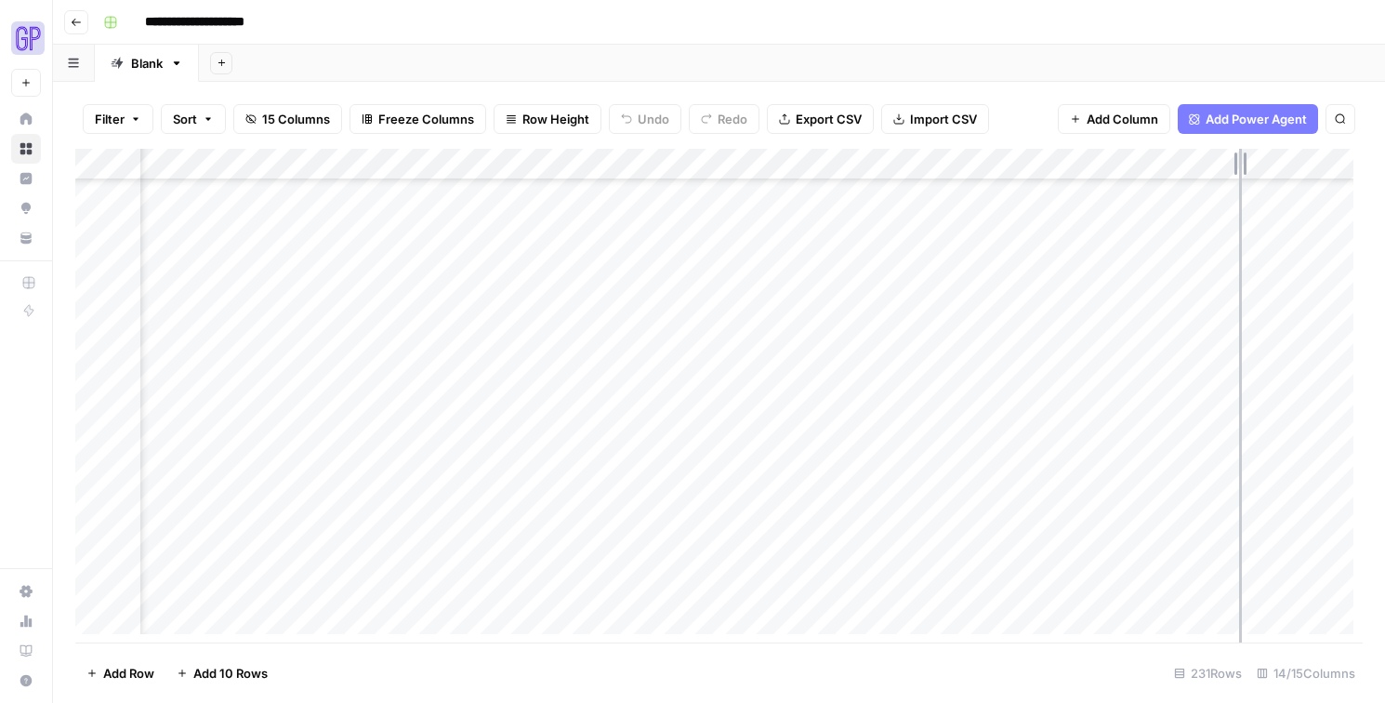
drag, startPoint x: 1251, startPoint y: 161, endPoint x: 1239, endPoint y: 160, distance: 12.1
click at [970, 160] on div "Add Column" at bounding box center [718, 396] width 1287 height 494
click at [924, 320] on span "Hide Column" at bounding box center [961, 320] width 163 height 19
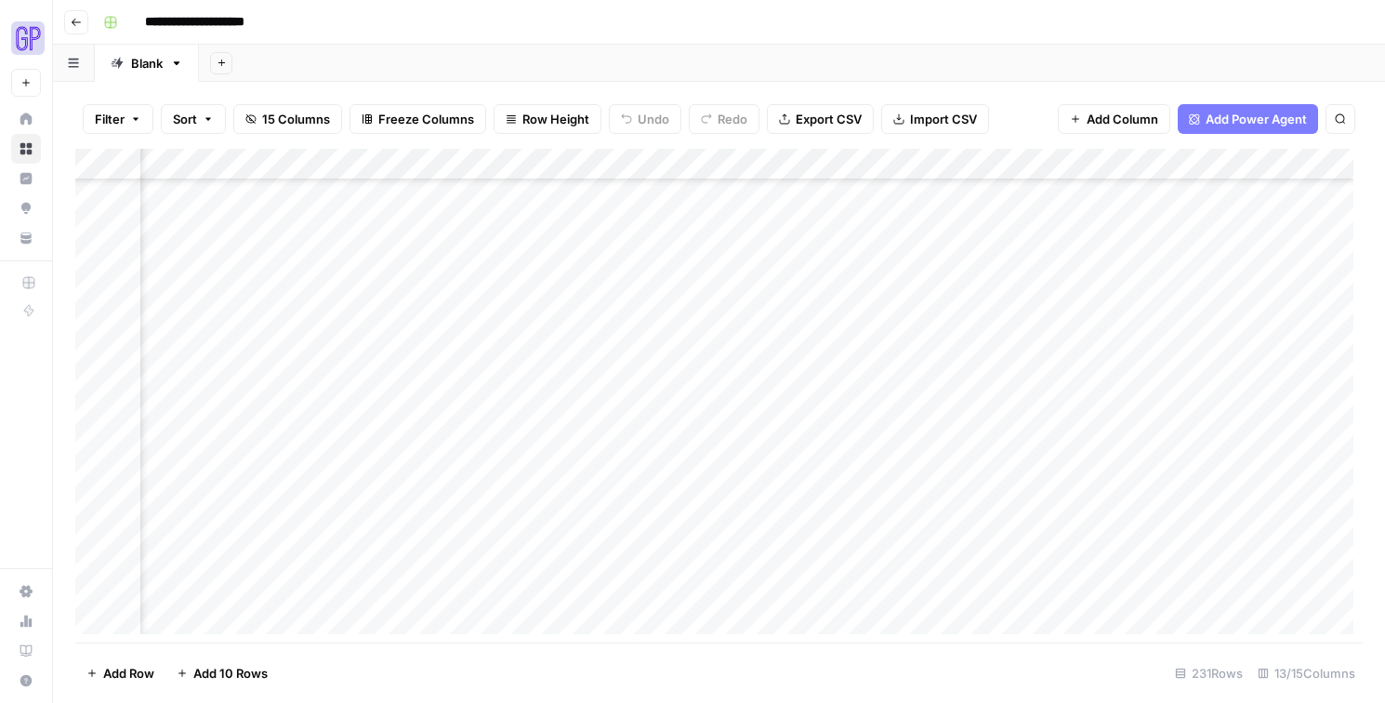
drag, startPoint x: 1098, startPoint y: 161, endPoint x: 919, endPoint y: 178, distance: 180.2
click at [919, 178] on div "Add Column" at bounding box center [718, 396] width 1287 height 494
drag, startPoint x: 579, startPoint y: 163, endPoint x: 495, endPoint y: 162, distance: 83.6
click at [495, 162] on div "Add Column" at bounding box center [718, 396] width 1287 height 494
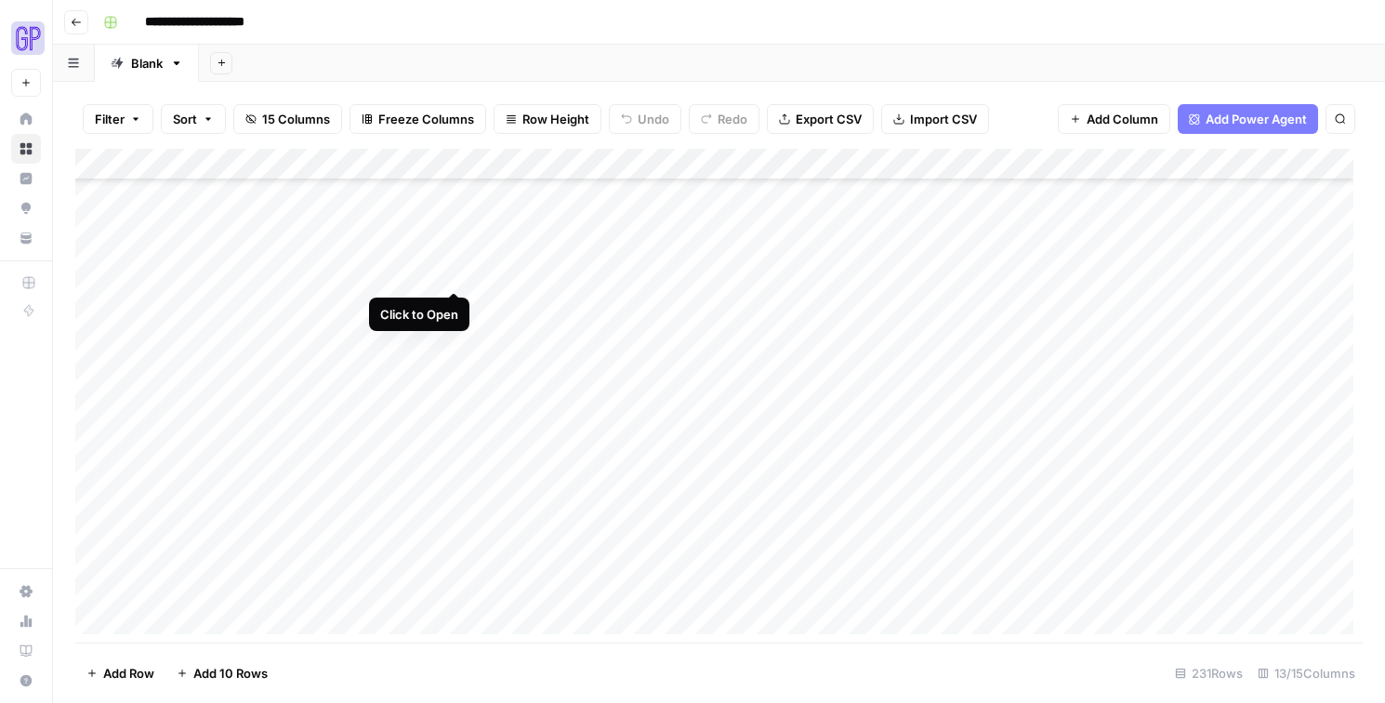
click at [456, 271] on div "Add Column" at bounding box center [718, 396] width 1287 height 494
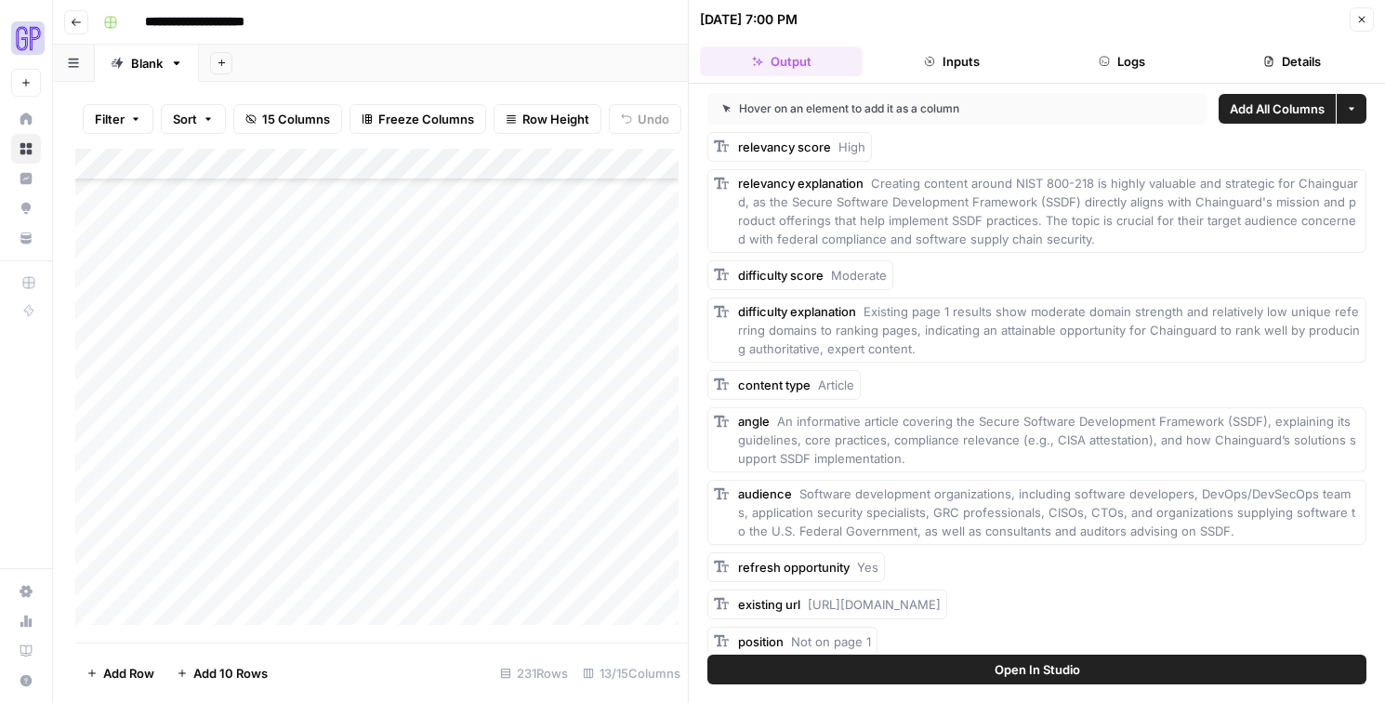
scroll to position [247, 0]
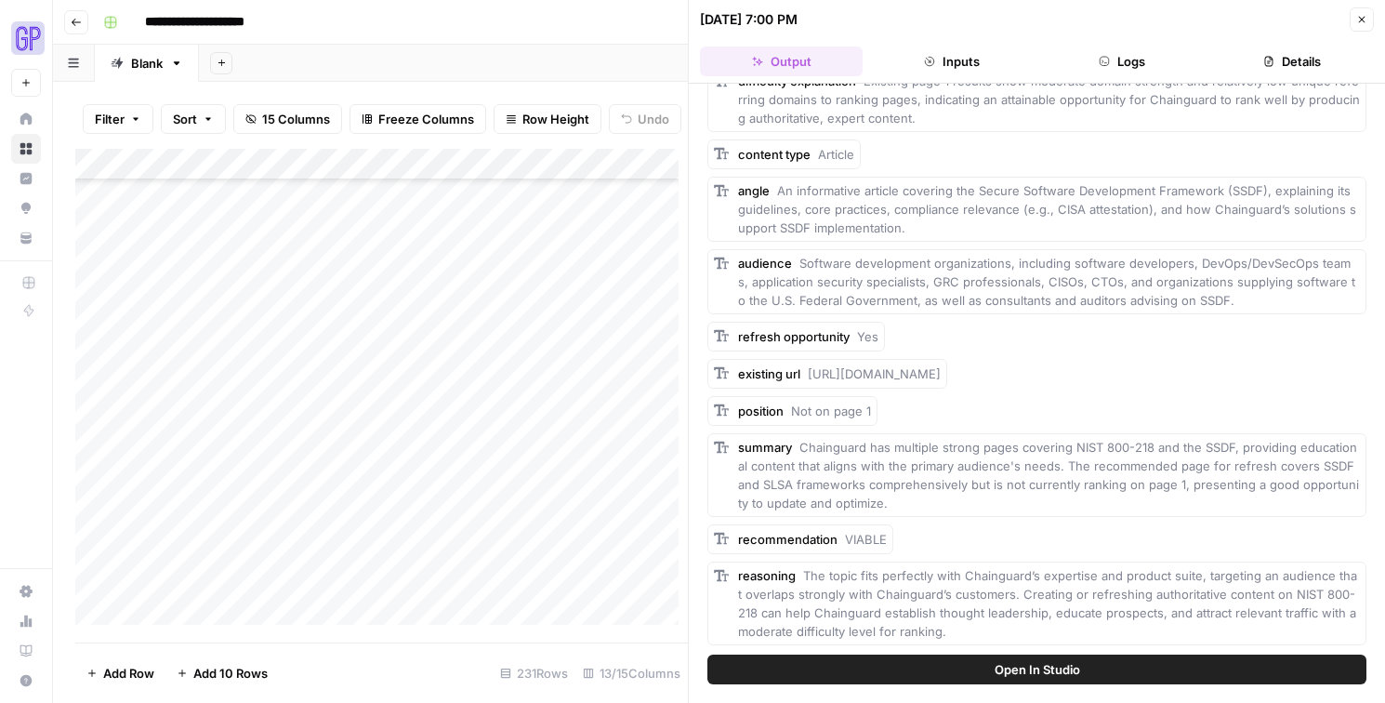
click at [970, 60] on button "Logs" at bounding box center [1122, 61] width 163 height 30
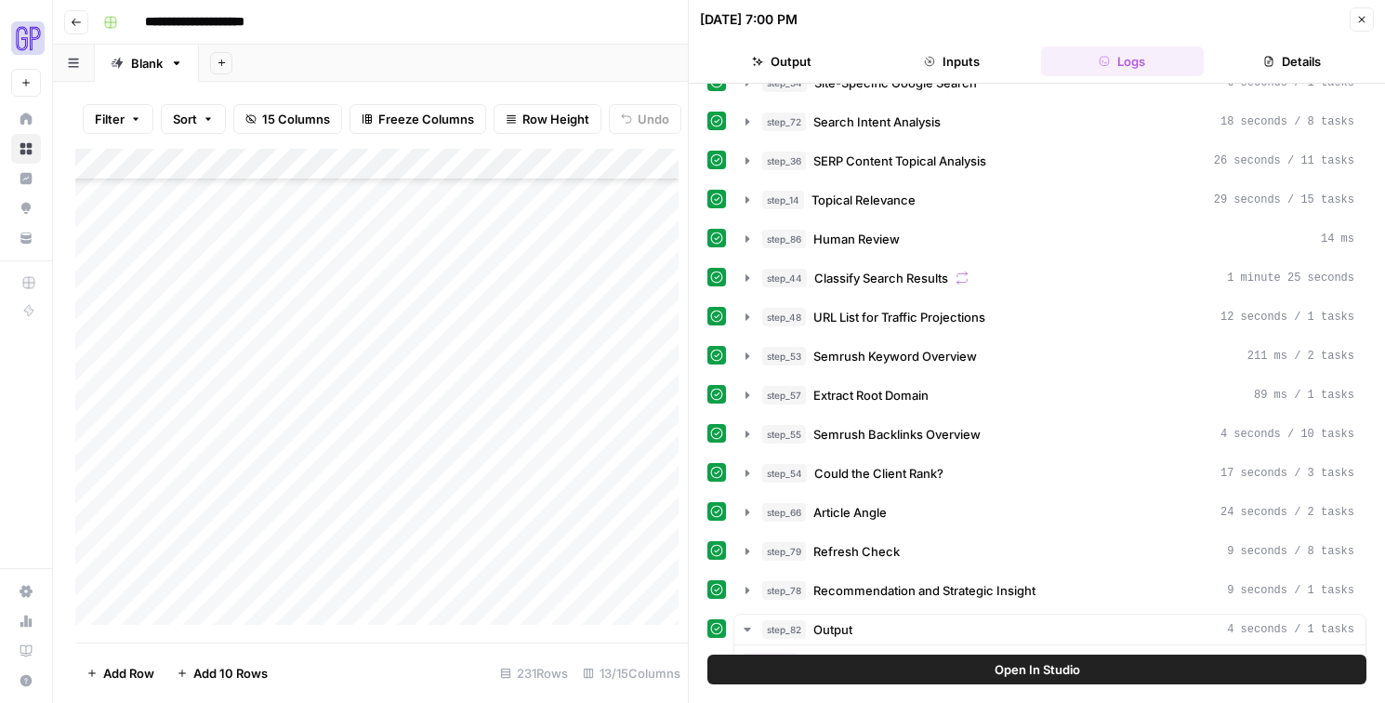
click at [970, 52] on button "Details" at bounding box center [1292, 61] width 163 height 30
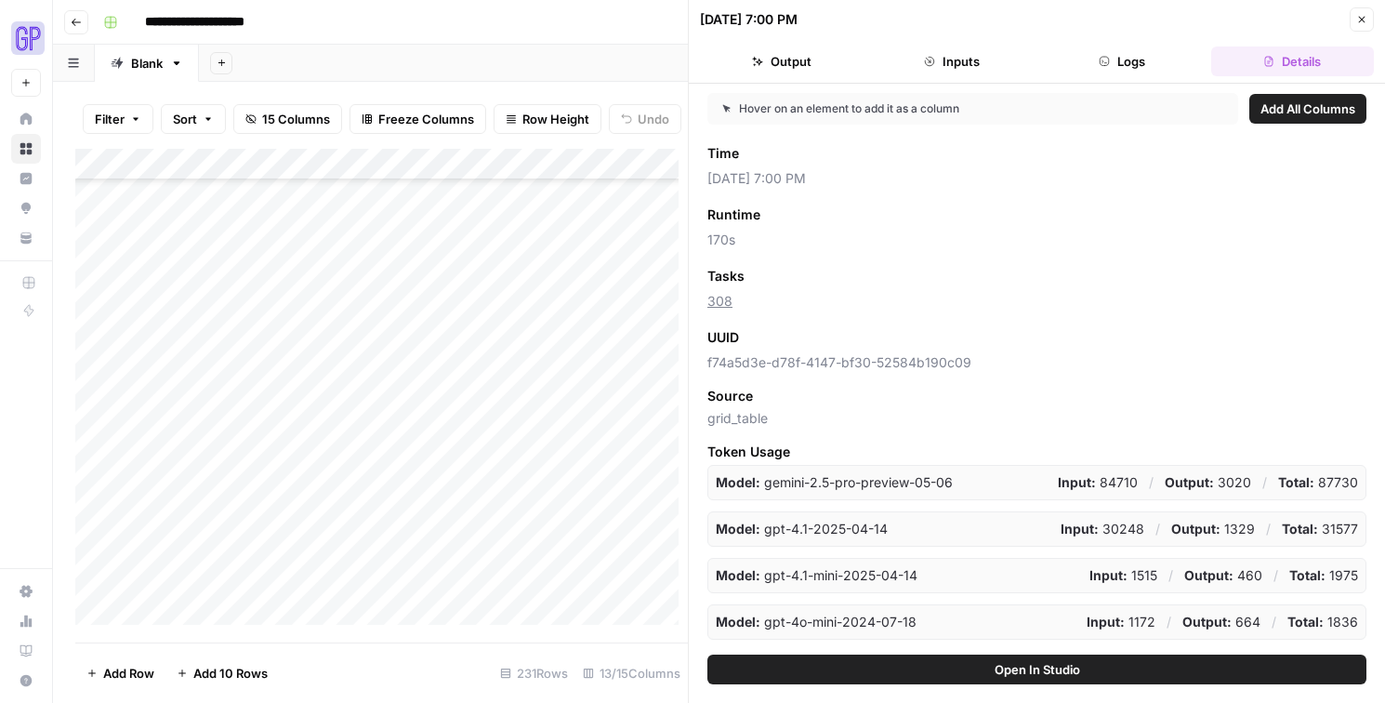
scroll to position [152, 0]
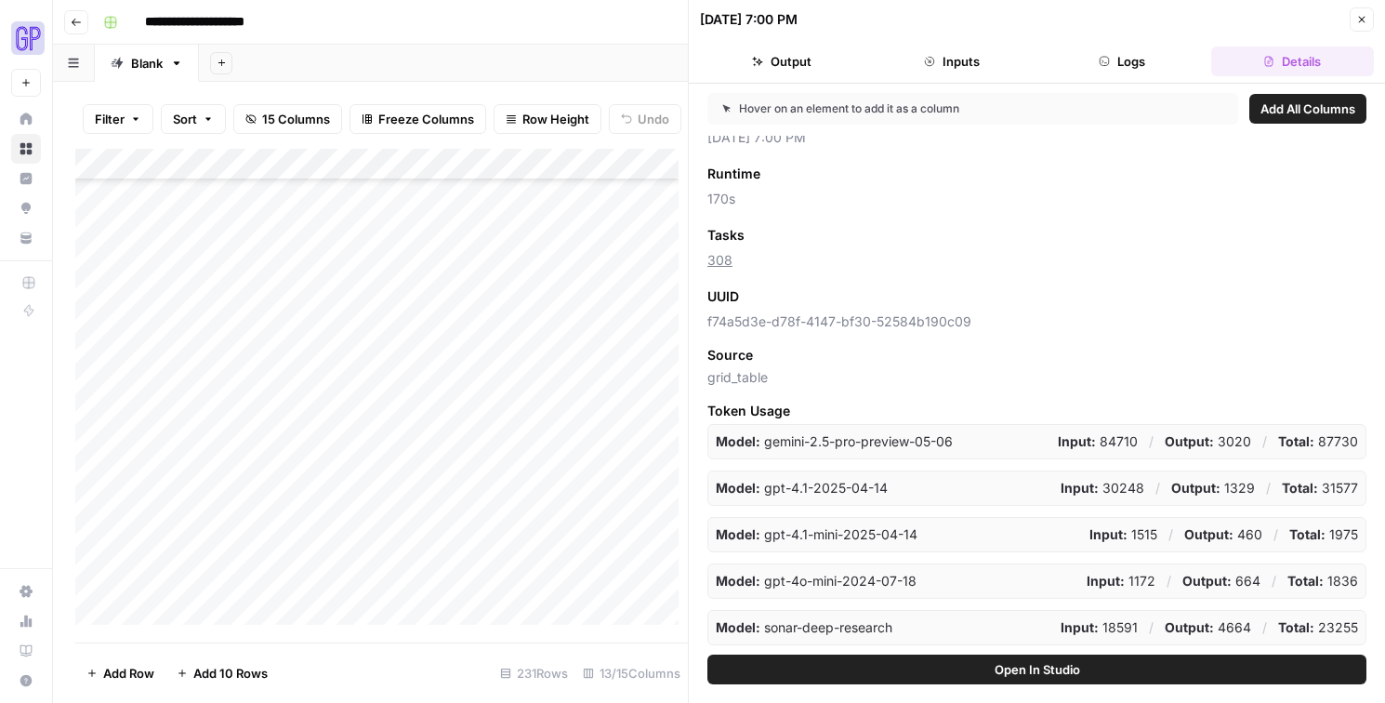
click at [425, 375] on div "Add Column" at bounding box center [381, 391] width 612 height 485
click at [447, 374] on div "Add Column" at bounding box center [381, 391] width 612 height 485
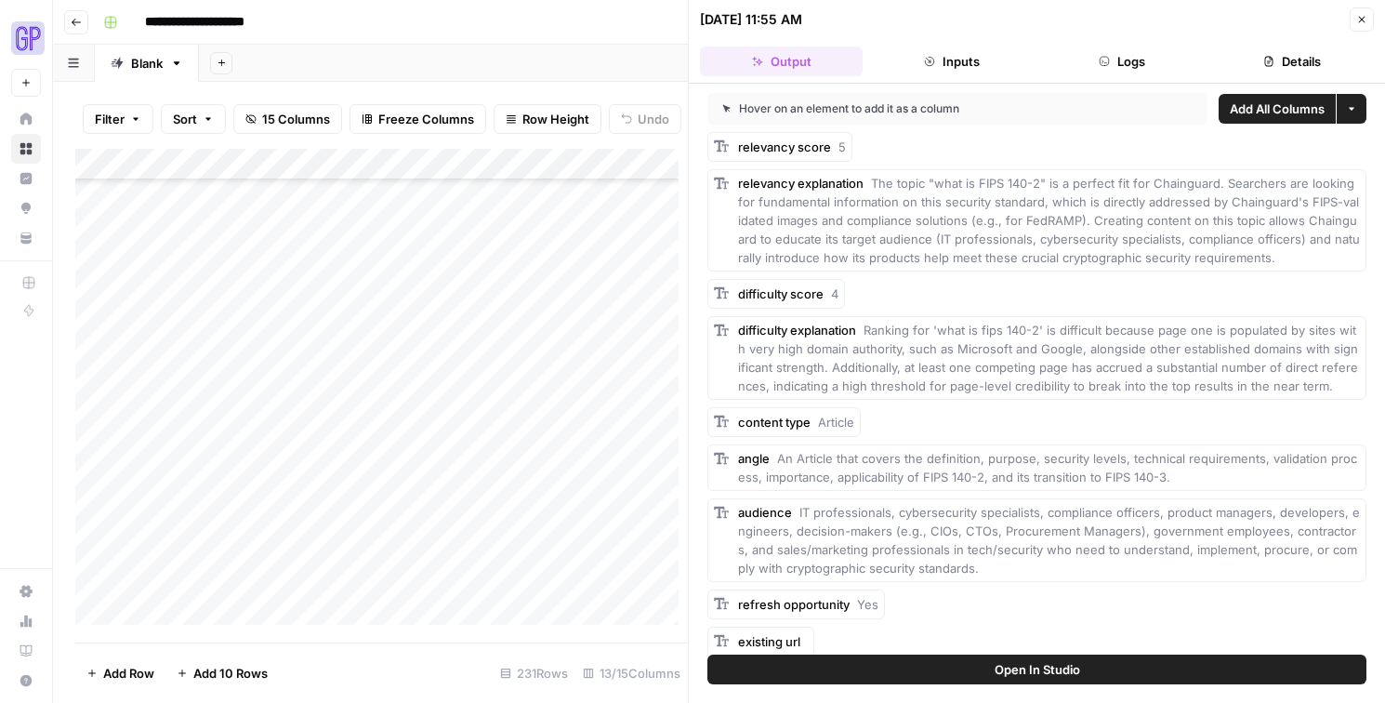
click at [970, 63] on button "Details" at bounding box center [1292, 61] width 163 height 30
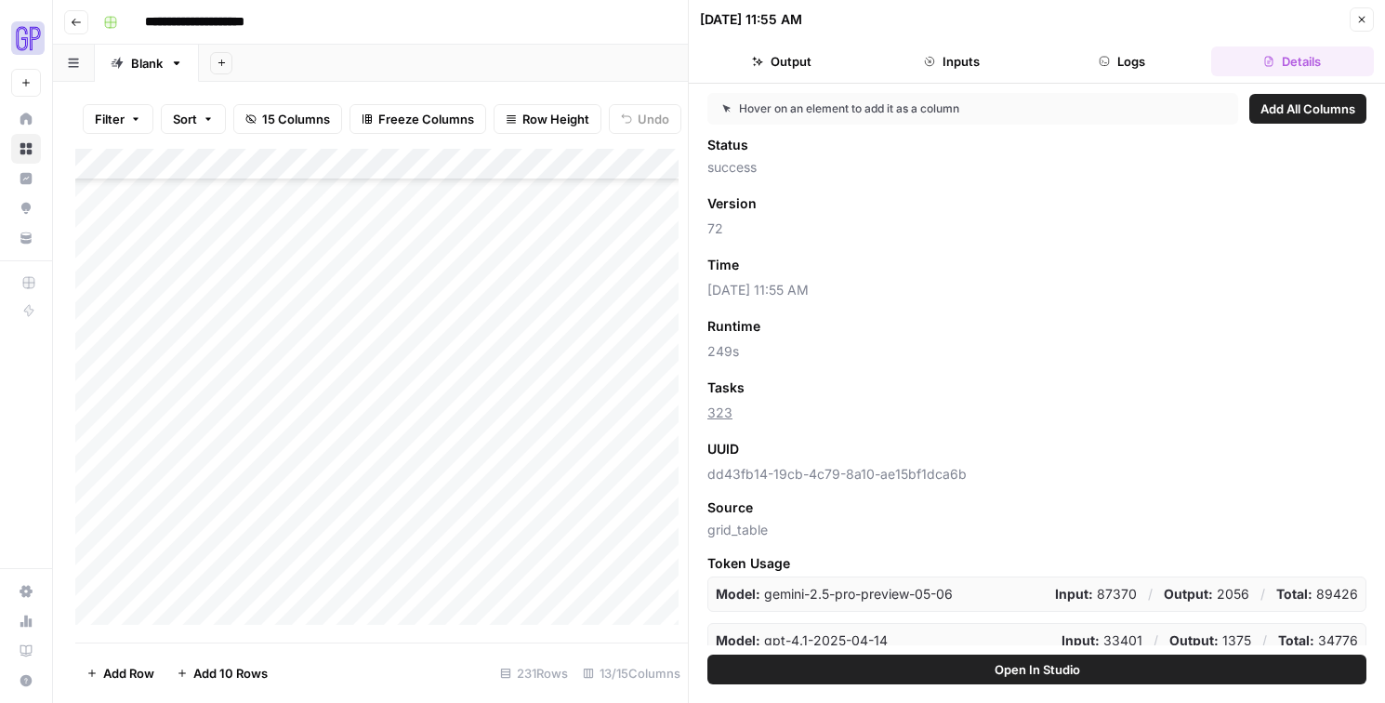
drag, startPoint x: 738, startPoint y: 410, endPoint x: 702, endPoint y: 410, distance: 36.2
click at [702, 410] on div "Hover on an element to add it as a column Add All Columns Status success Versio…" at bounding box center [1037, 369] width 696 height 571
copy link "323"
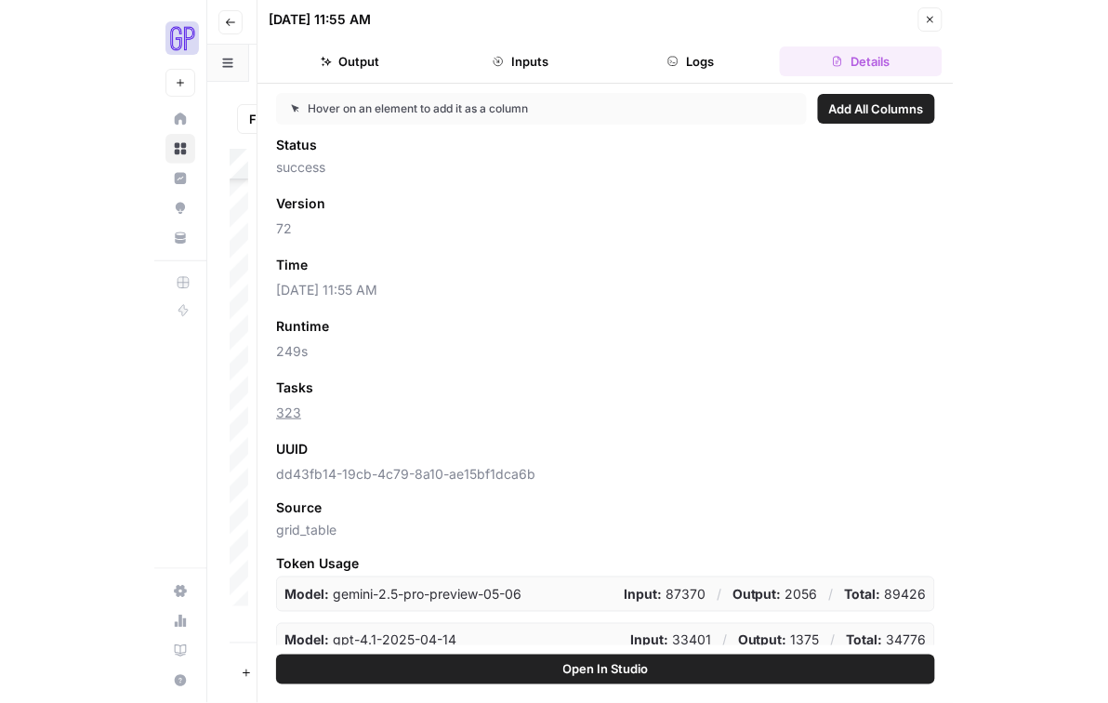
scroll to position [152, 0]
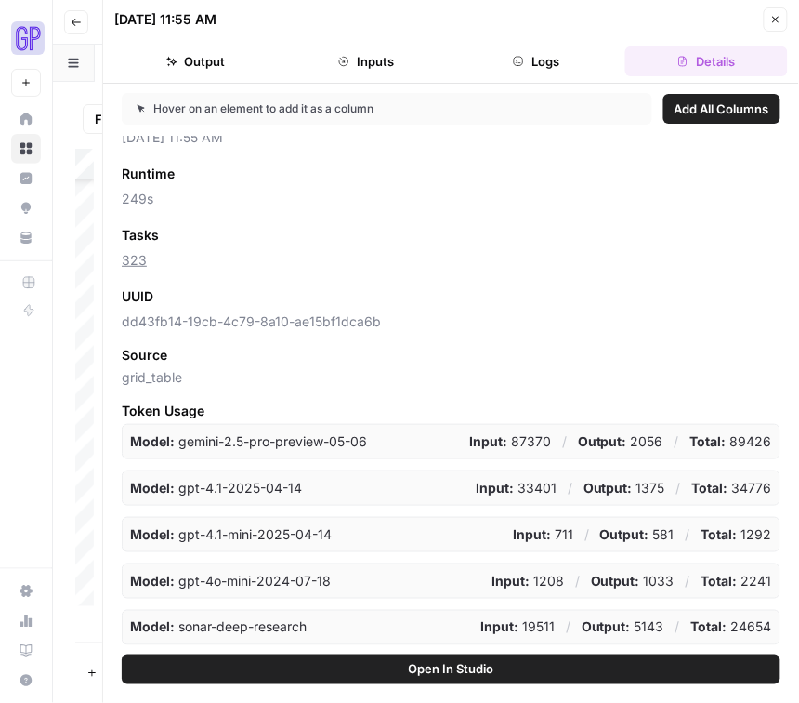
click at [781, 20] on icon "button" at bounding box center [775, 19] width 11 height 11
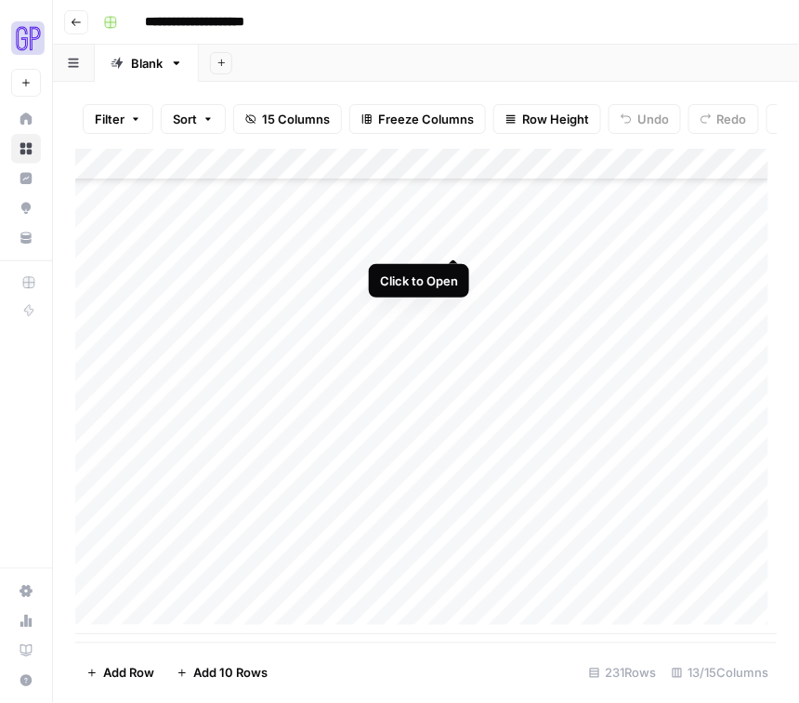
click at [456, 236] on div "Add Column" at bounding box center [426, 391] width 703 height 485
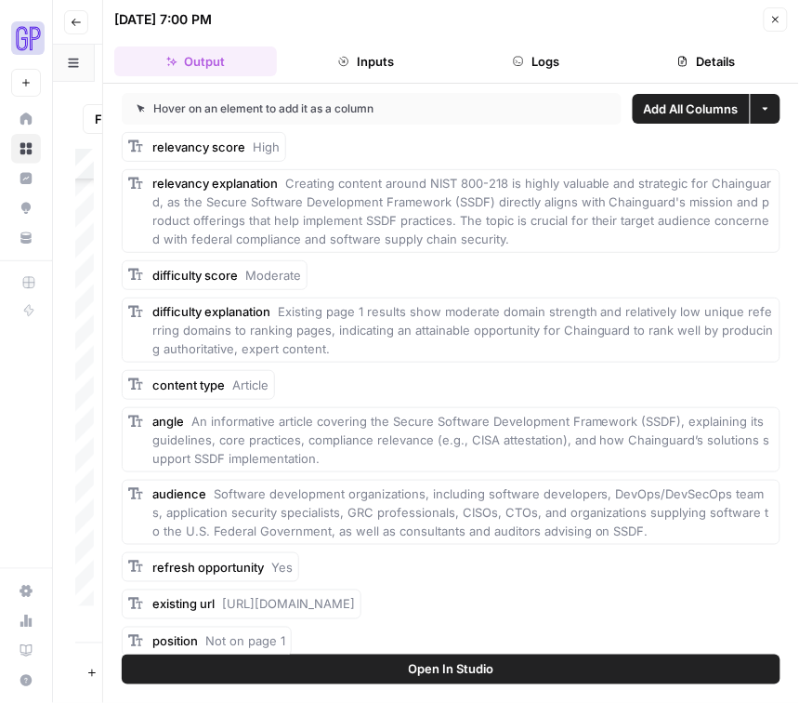
click at [766, 19] on button "Close" at bounding box center [776, 19] width 24 height 24
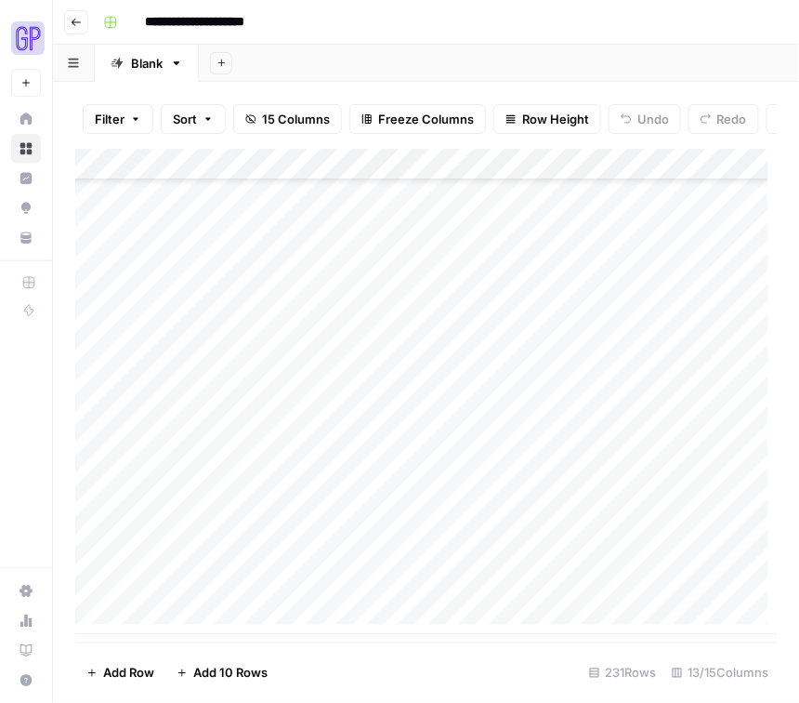
click at [458, 177] on div "Add Column" at bounding box center [426, 391] width 703 height 485
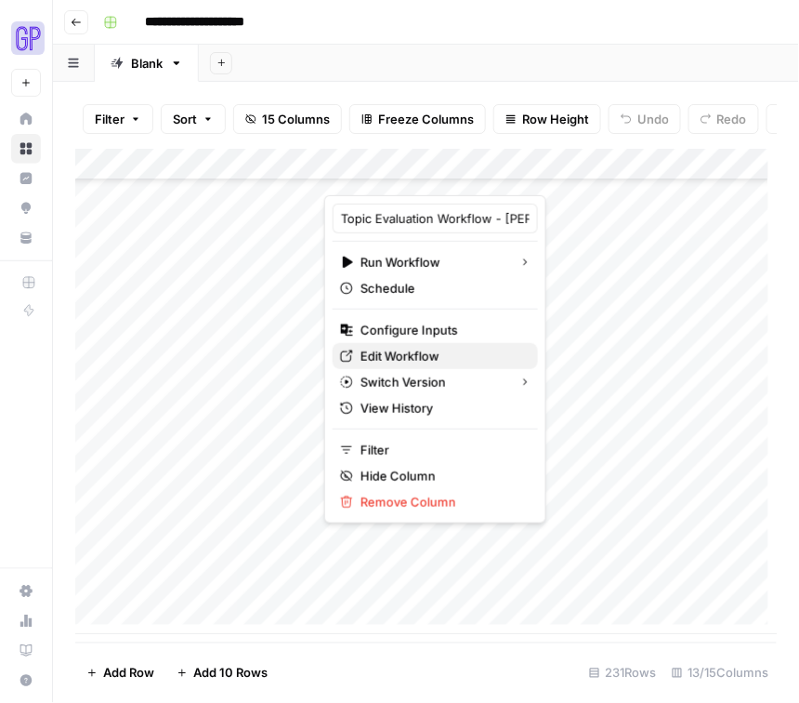
click at [428, 355] on span "Edit Workflow" at bounding box center [442, 356] width 163 height 19
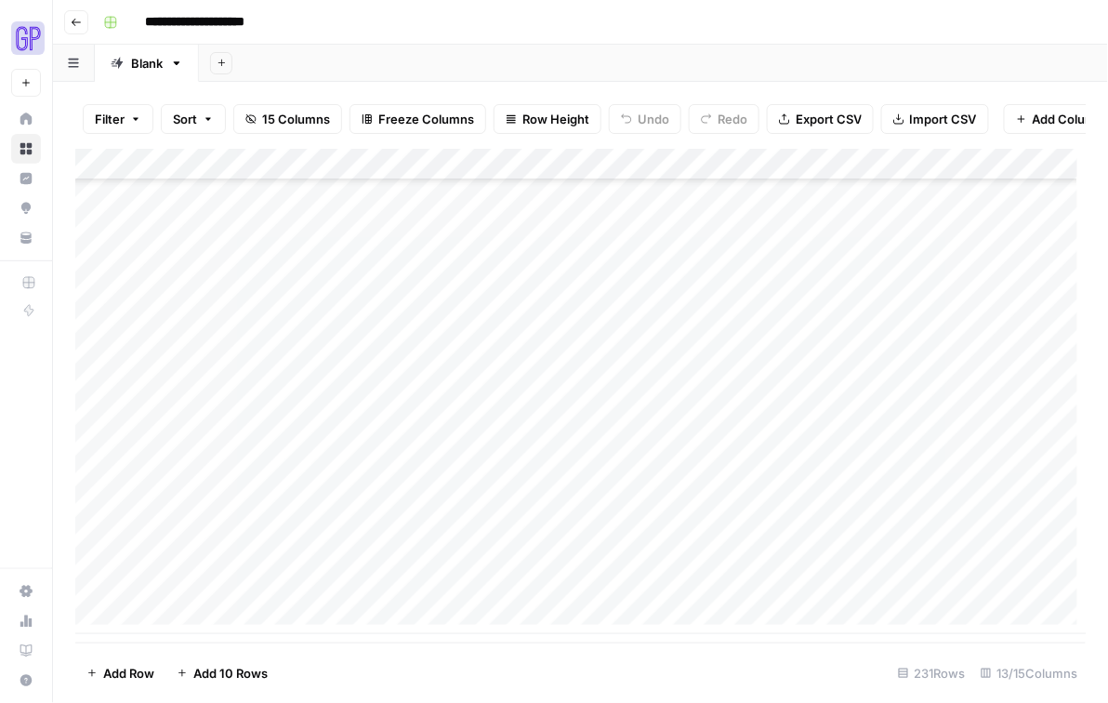
click at [425, 270] on div "Add Column" at bounding box center [580, 391] width 1011 height 485
click at [459, 175] on div "Add Column" at bounding box center [580, 391] width 1011 height 485
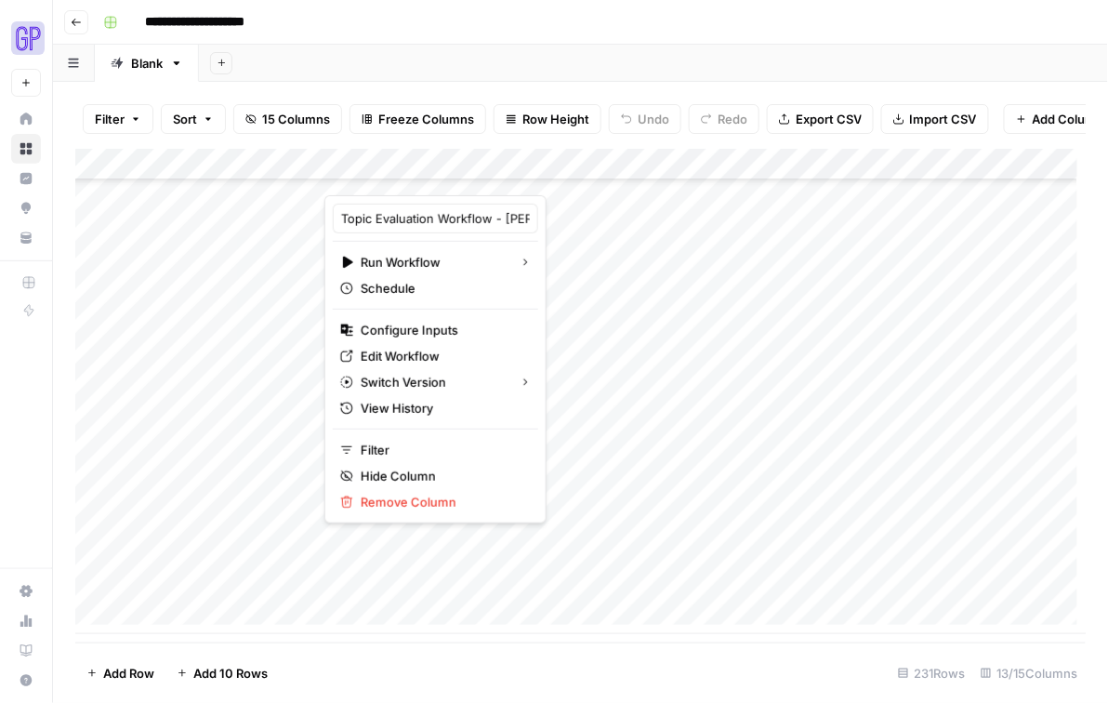
click at [585, 372] on div "Add Column" at bounding box center [580, 391] width 1011 height 485
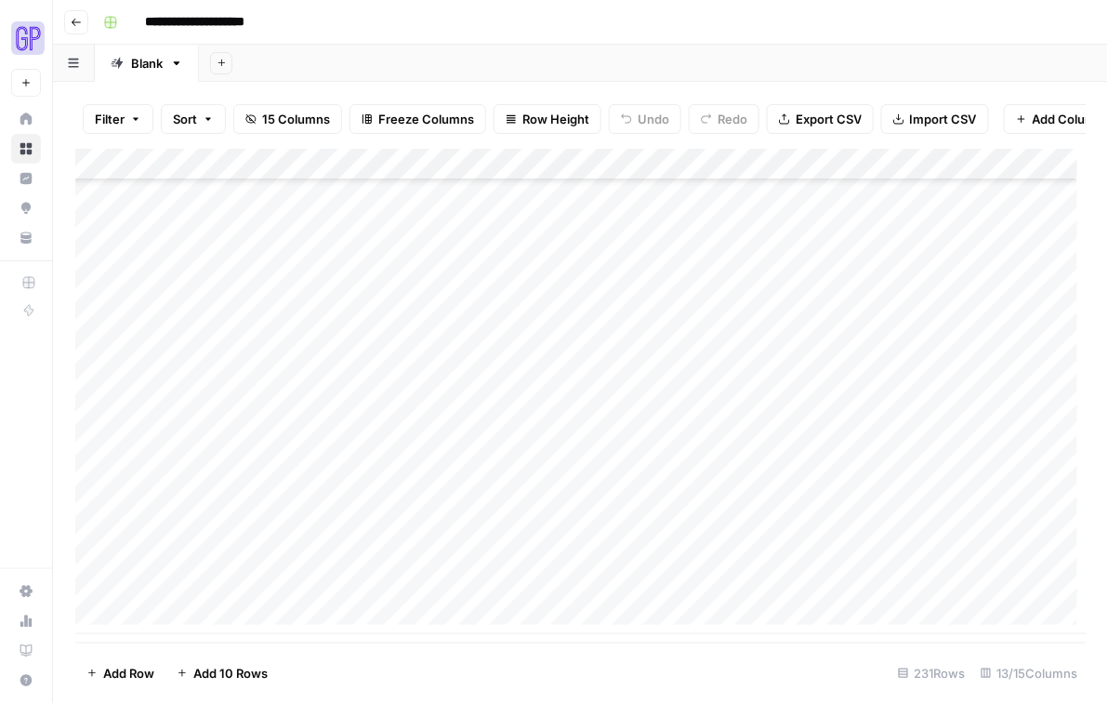
click at [452, 357] on div "Add Column" at bounding box center [580, 391] width 1011 height 485
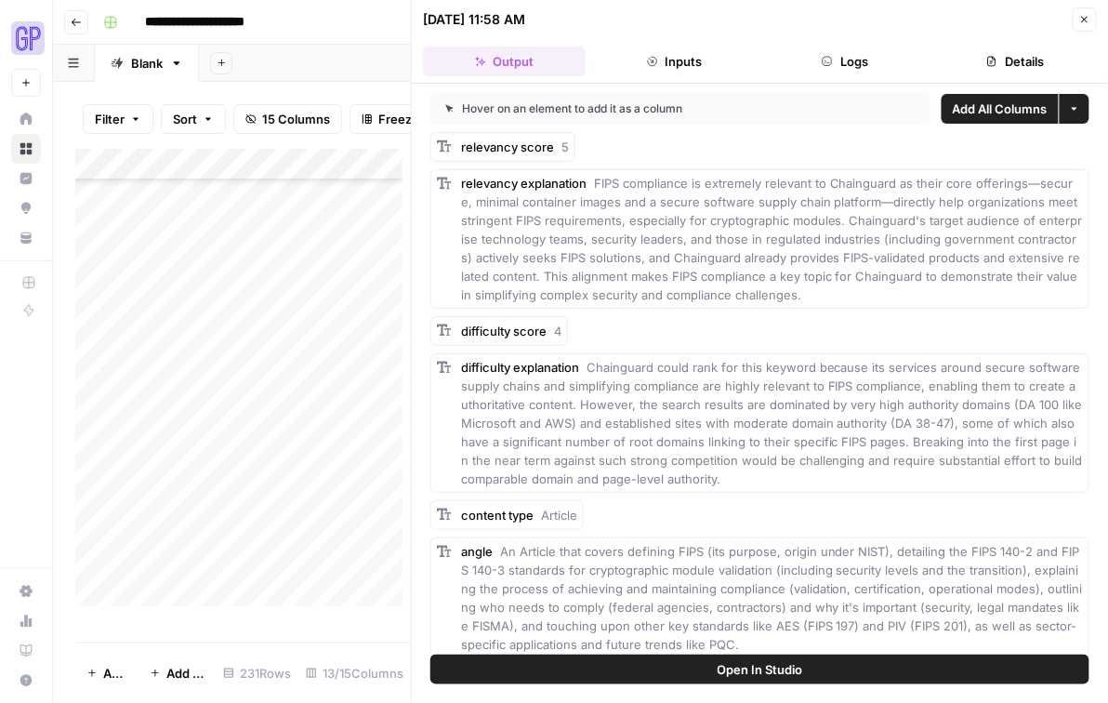
click at [690, 63] on button "Inputs" at bounding box center [674, 61] width 163 height 30
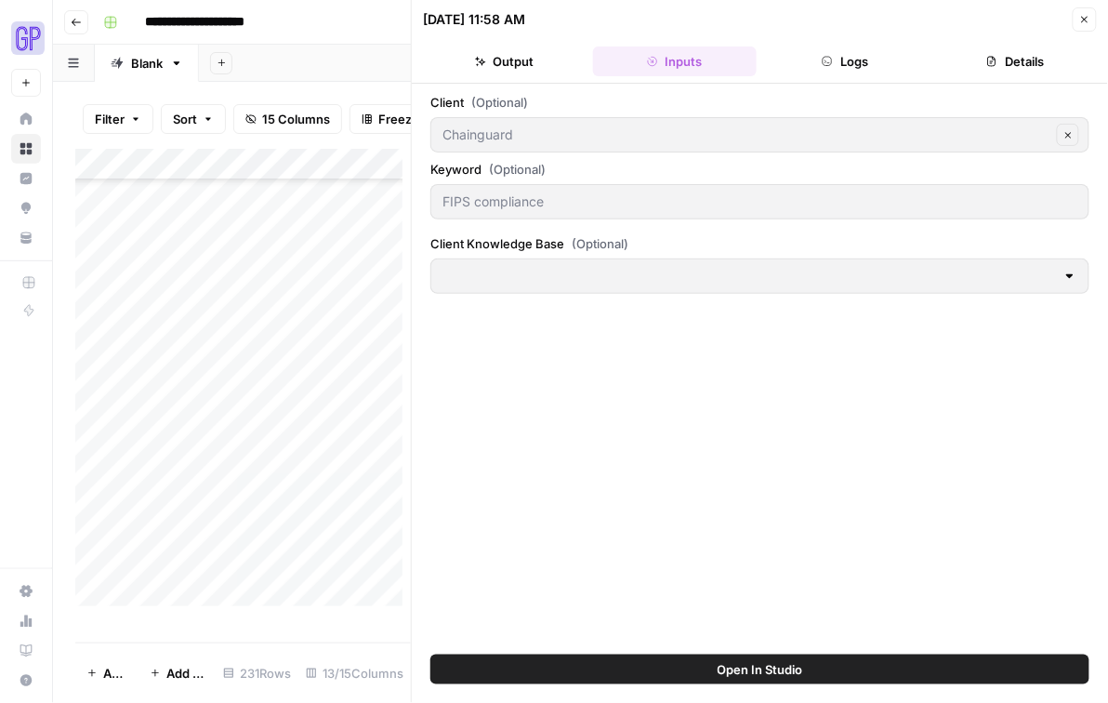
type input "Chainguard Knowledge Base"
click at [842, 49] on button "Logs" at bounding box center [845, 61] width 163 height 30
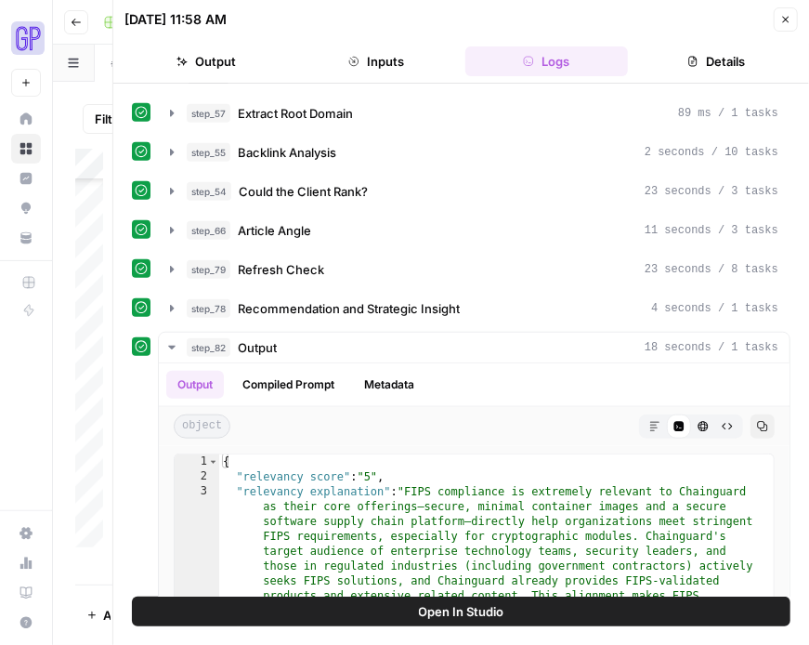
scroll to position [507, 0]
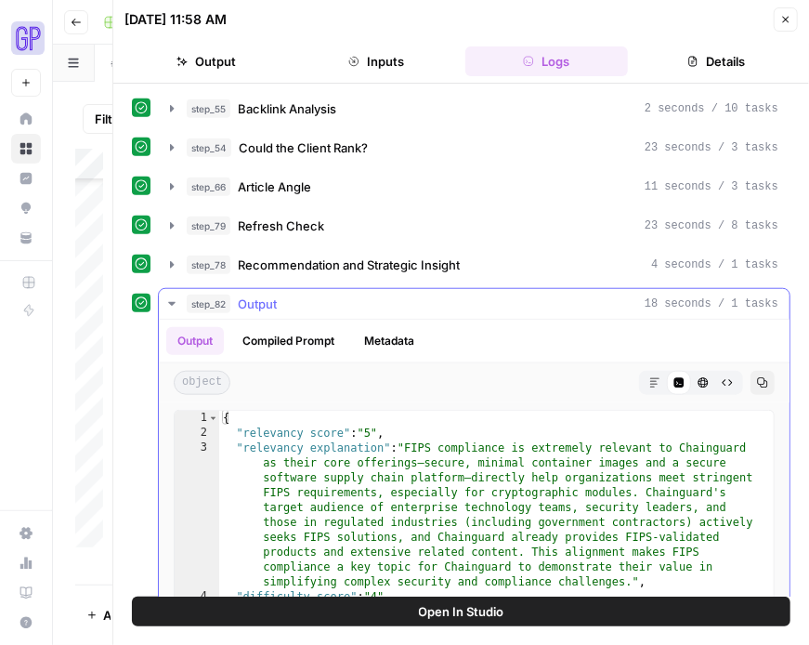
click at [166, 304] on icon "button" at bounding box center [171, 303] width 15 height 15
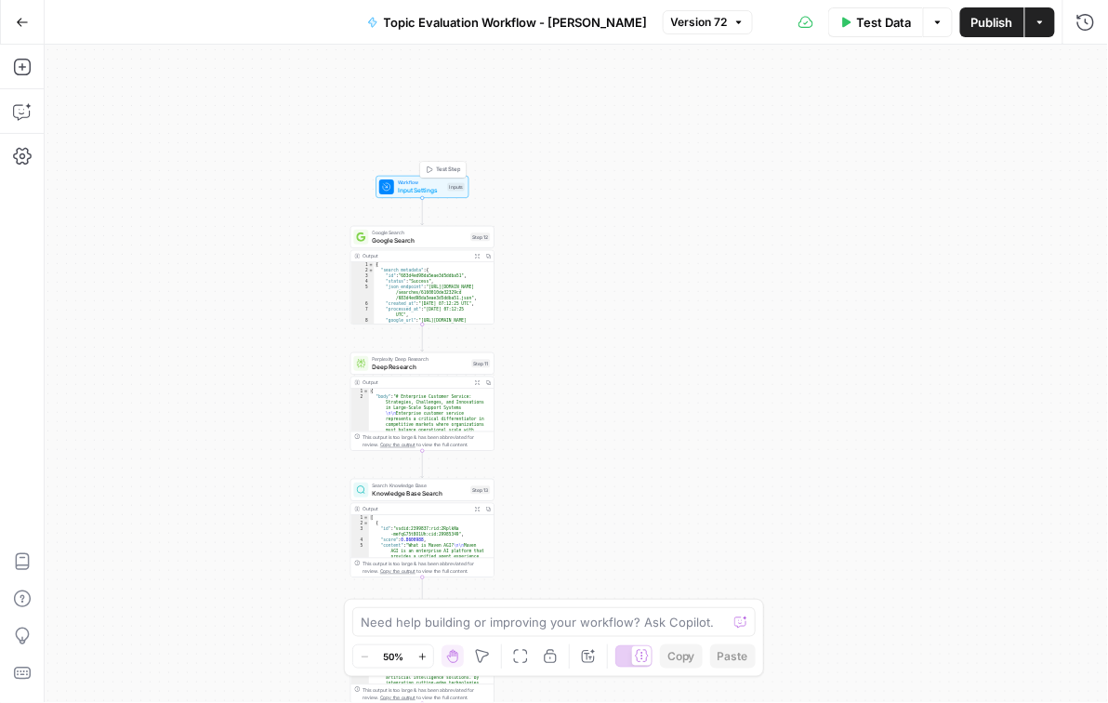
click at [434, 167] on button "Test Step" at bounding box center [443, 170] width 43 height 12
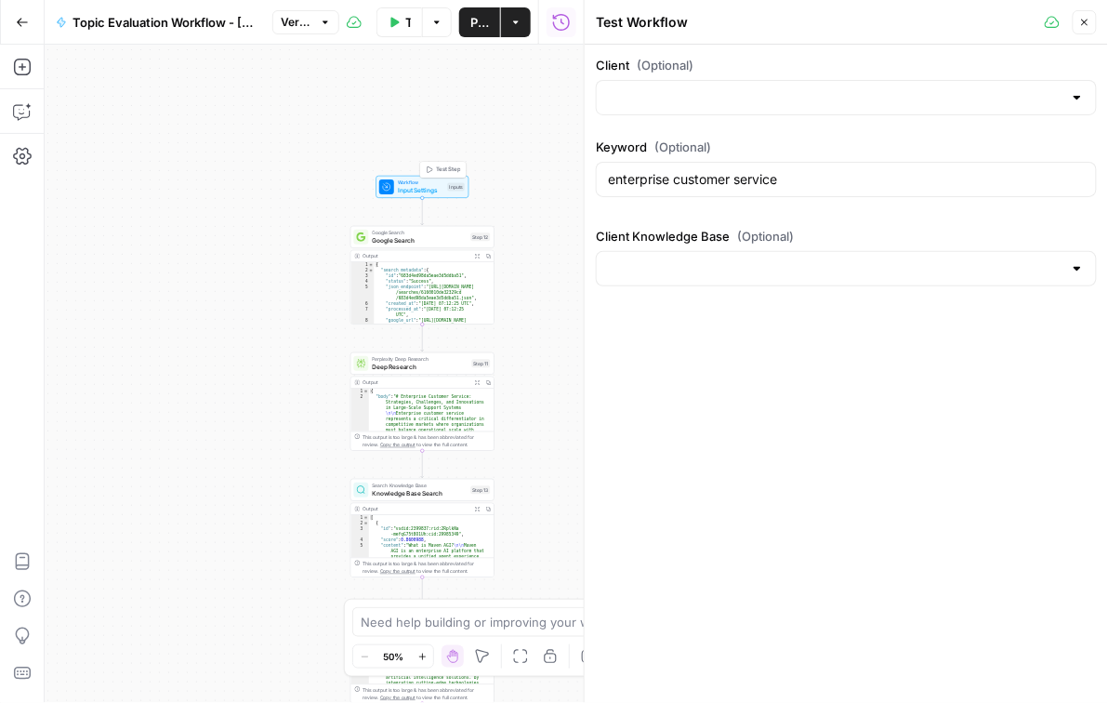
type input "Maven AGI"
type input "Maven AGI Product Marketing Knowledge Base"
click at [410, 28] on span "Test Data" at bounding box center [408, 22] width 6 height 19
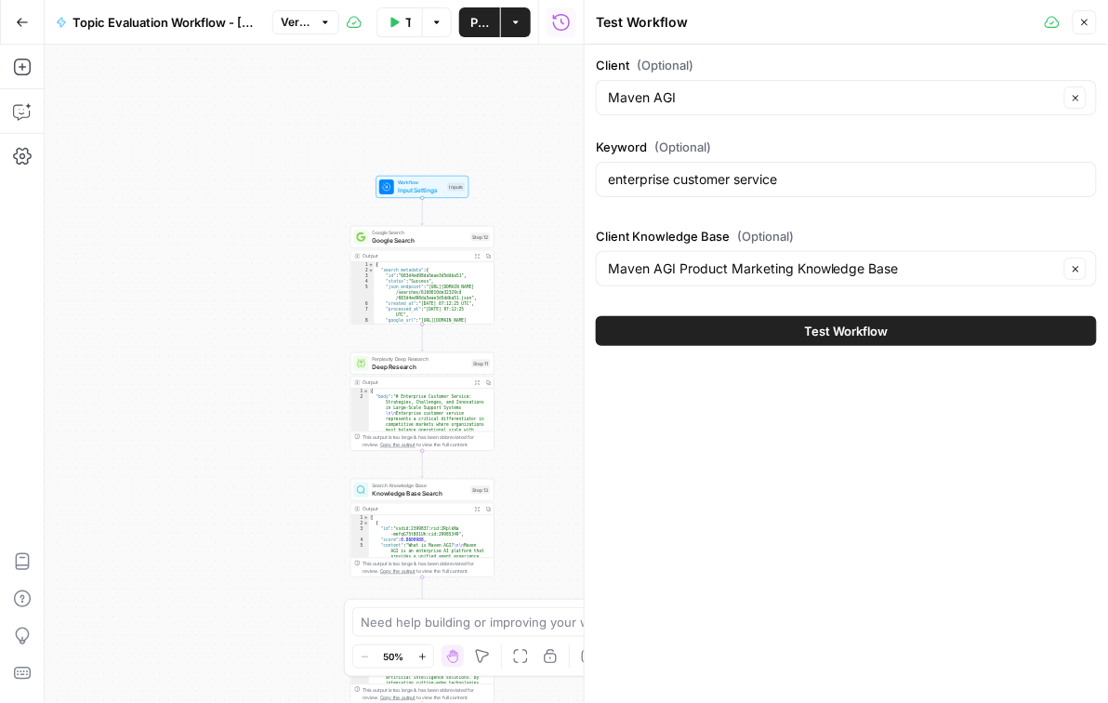
click at [752, 328] on button "Test Workflow" at bounding box center [846, 331] width 501 height 30
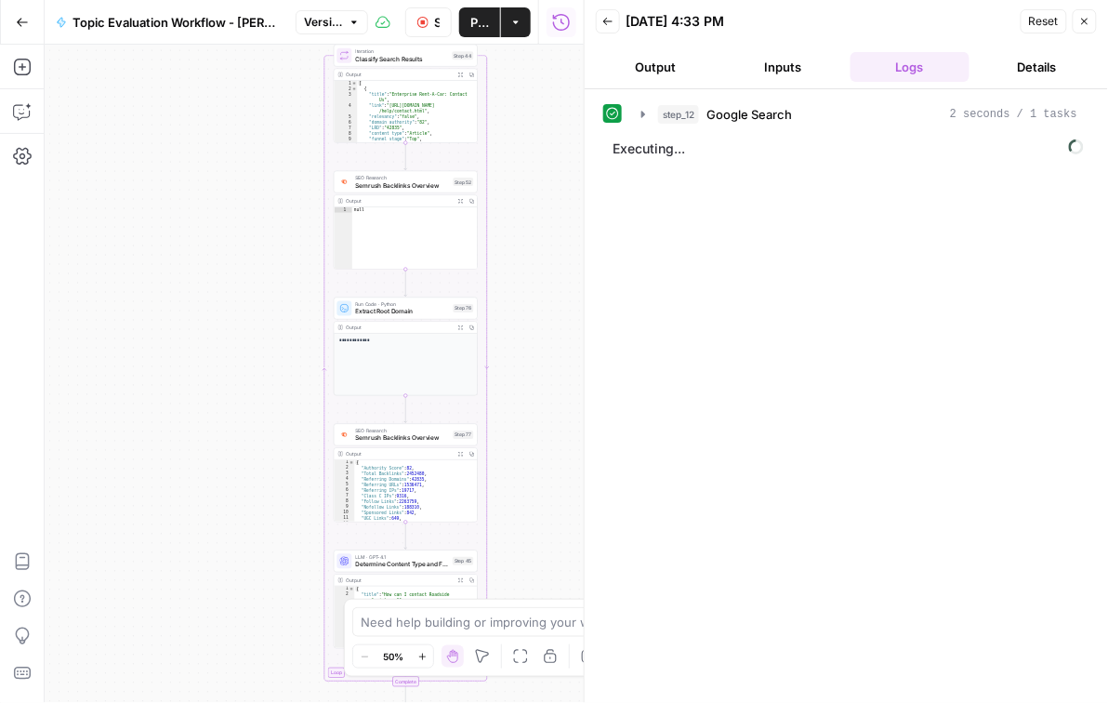
drag, startPoint x: 503, startPoint y: 328, endPoint x: 486, endPoint y: 361, distance: 37.4
click at [486, 361] on div "Workflow Input Settings Inputs Google Search Google Search Step 12 Output Expan…" at bounding box center [314, 374] width 539 height 658
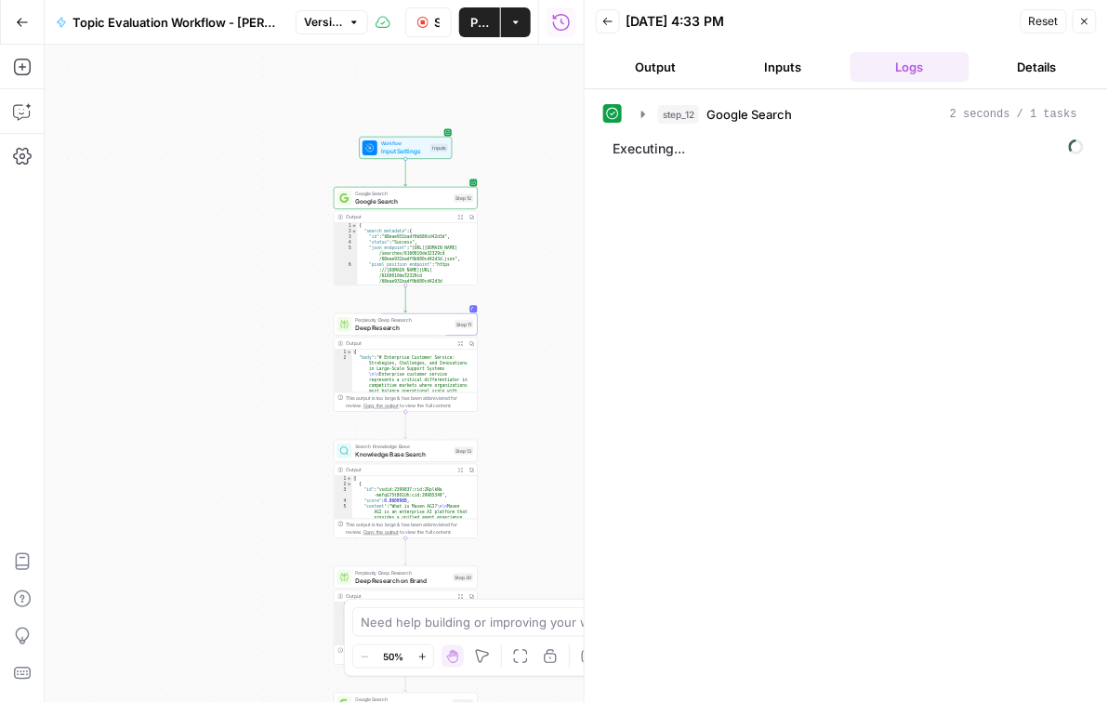
drag, startPoint x: 459, startPoint y: 217, endPoint x: 405, endPoint y: 216, distance: 53.9
click at [404, 216] on div "Output Expand Output Copy" at bounding box center [406, 218] width 143 height 12
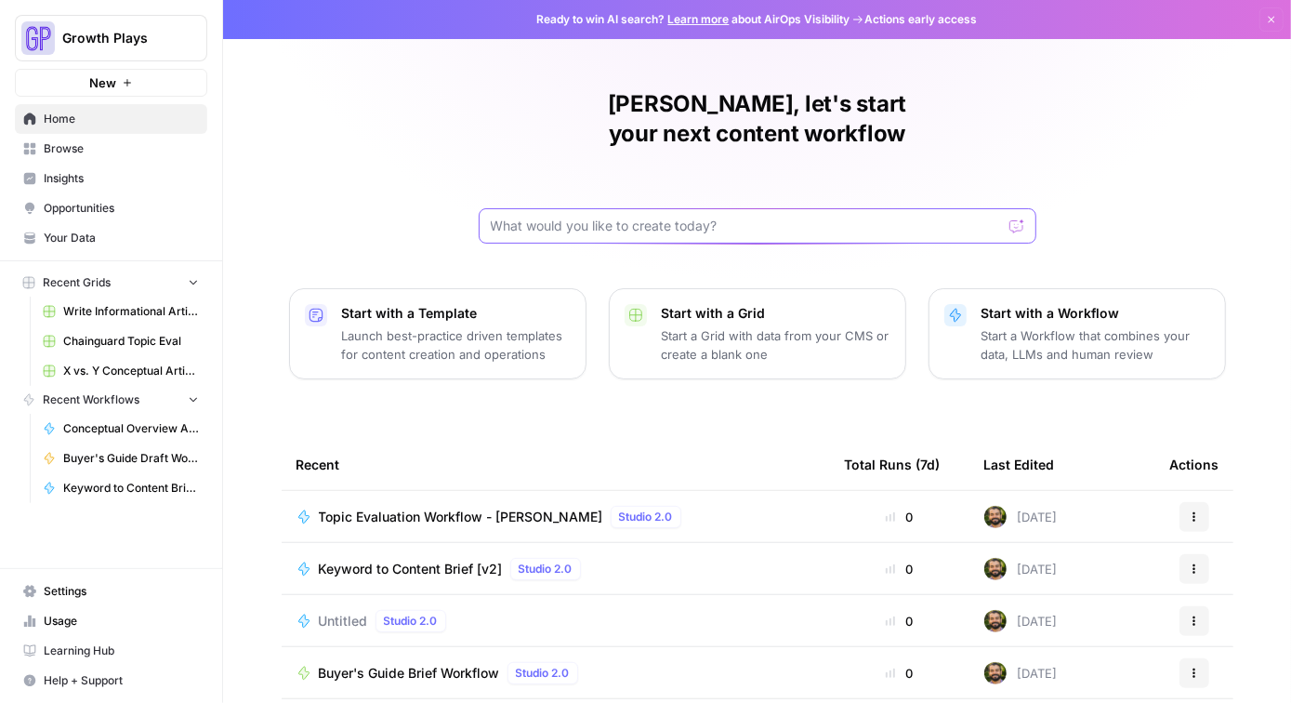
click at [623, 217] on input "text" at bounding box center [746, 226] width 511 height 19
click at [104, 157] on link "Browse" at bounding box center [111, 149] width 192 height 30
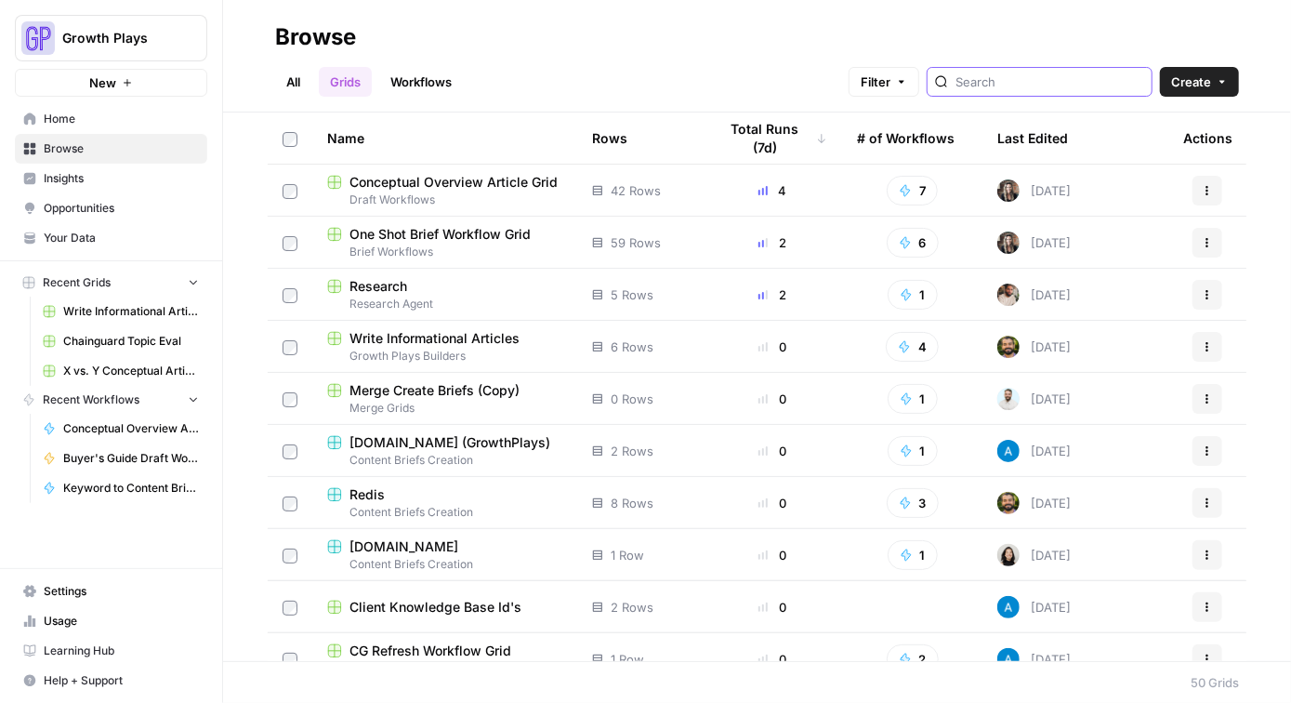
click at [1068, 79] on input "search" at bounding box center [1049, 81] width 189 height 19
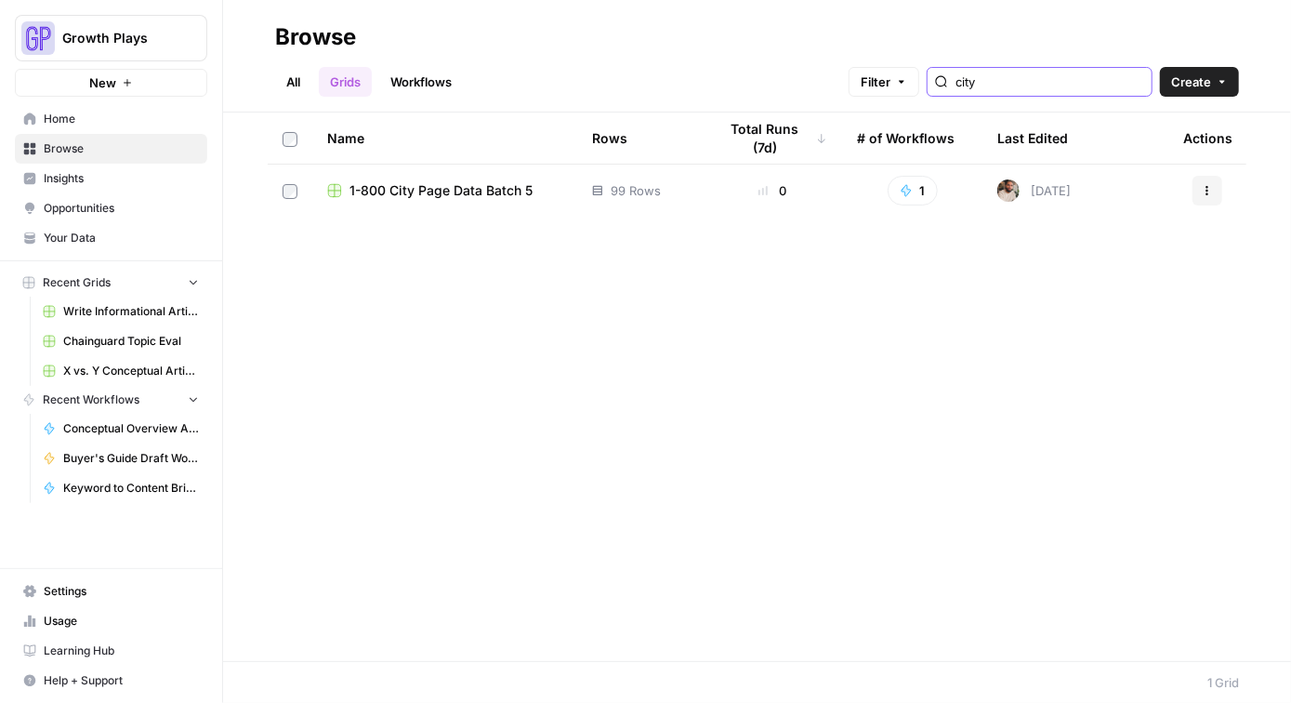
type input "city"
click at [495, 191] on span "1-800 City Page Data Batch 5" at bounding box center [440, 190] width 183 height 19
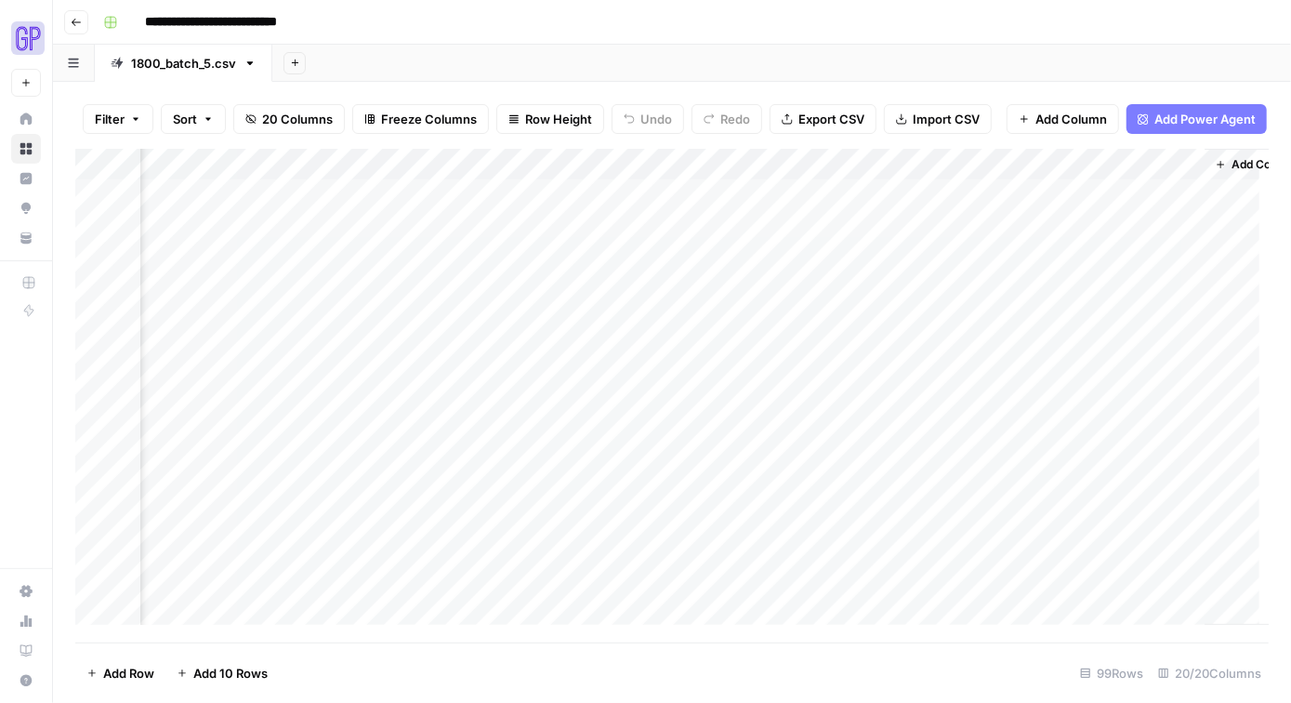
scroll to position [0, 2331]
click at [1117, 173] on div "Add Column" at bounding box center [671, 391] width 1193 height 485
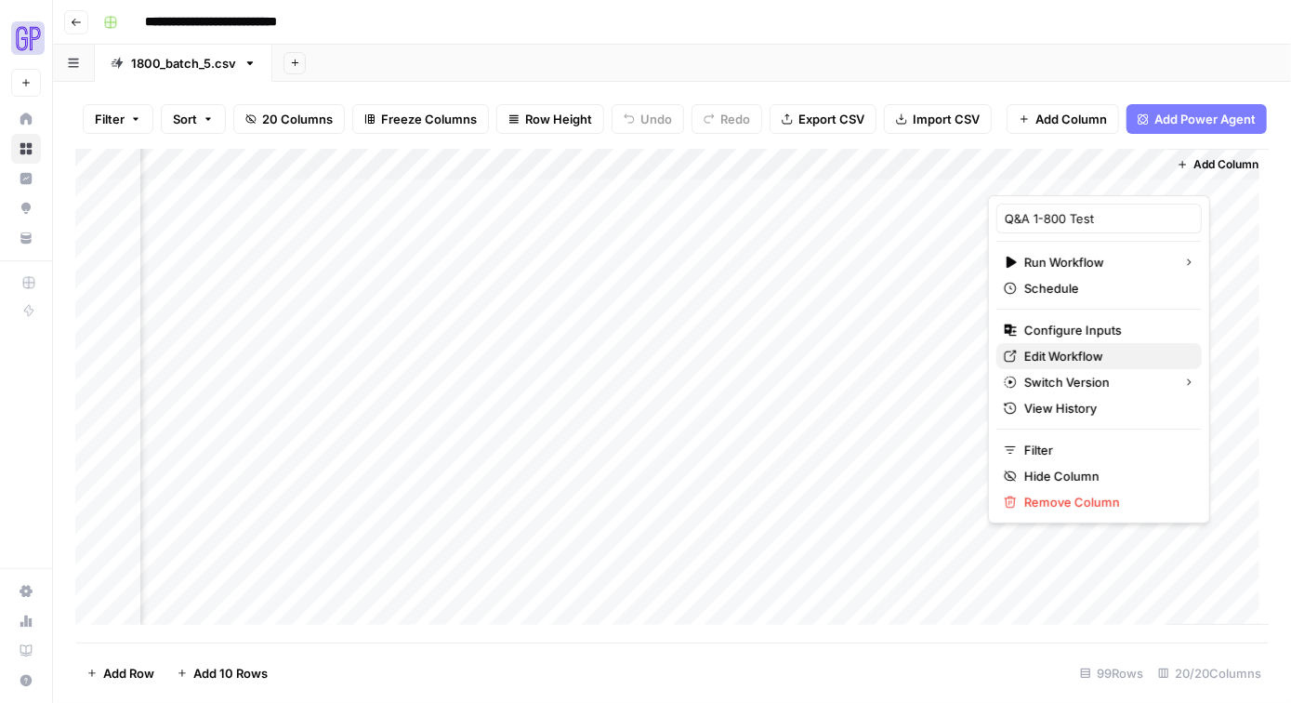
click at [1058, 349] on span "Edit Workflow" at bounding box center [1105, 356] width 163 height 19
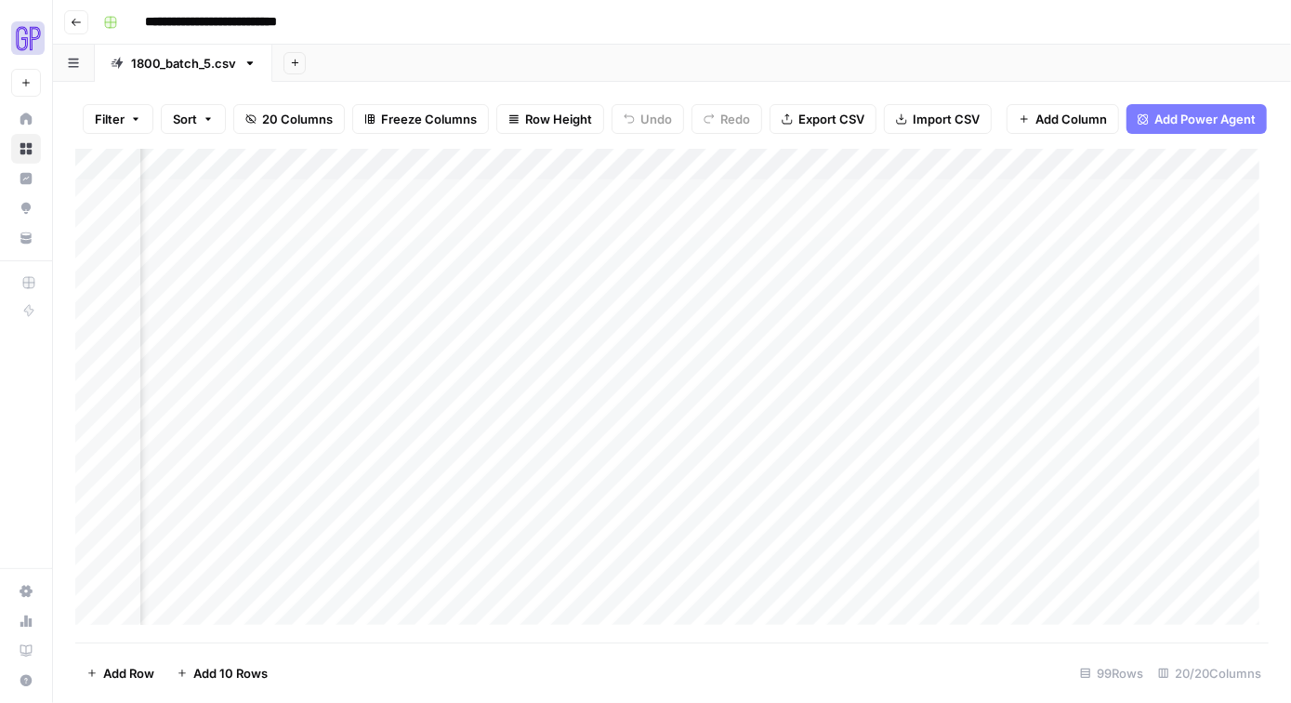
scroll to position [0, 1170]
click at [1193, 330] on div "Add Column" at bounding box center [671, 391] width 1193 height 485
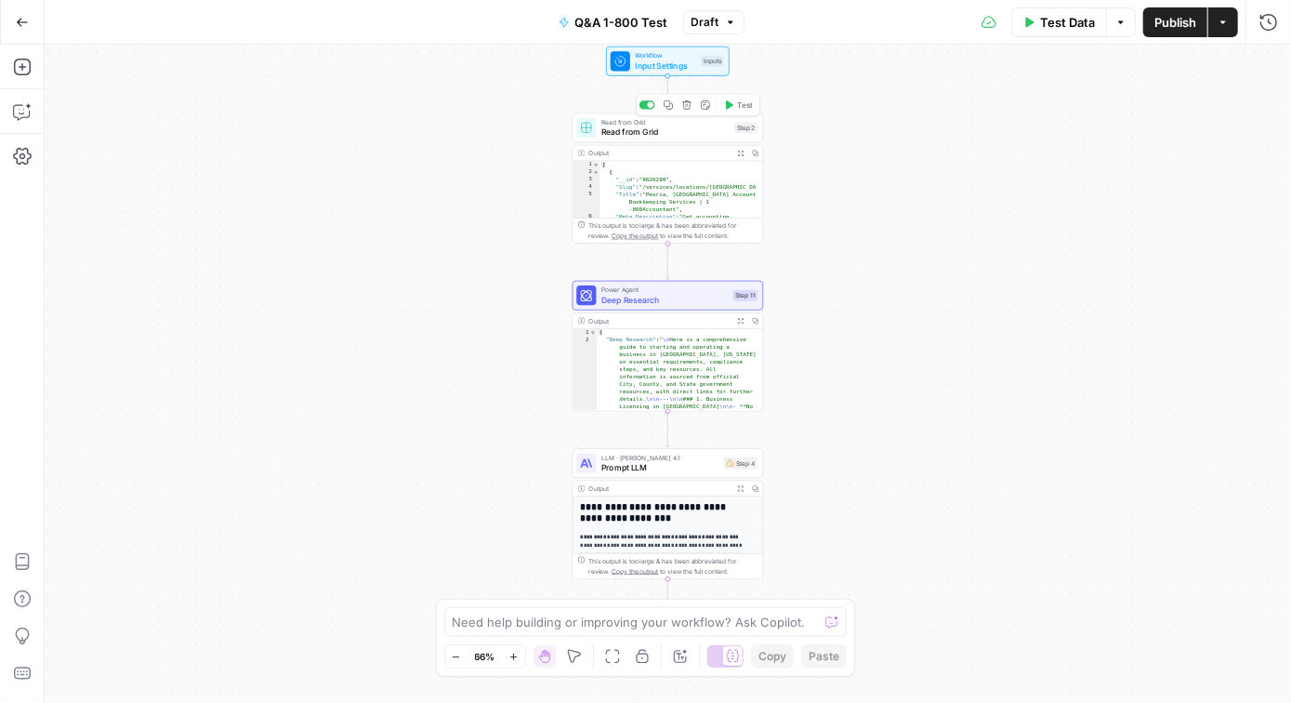
click at [592, 127] on icon at bounding box center [586, 128] width 12 height 12
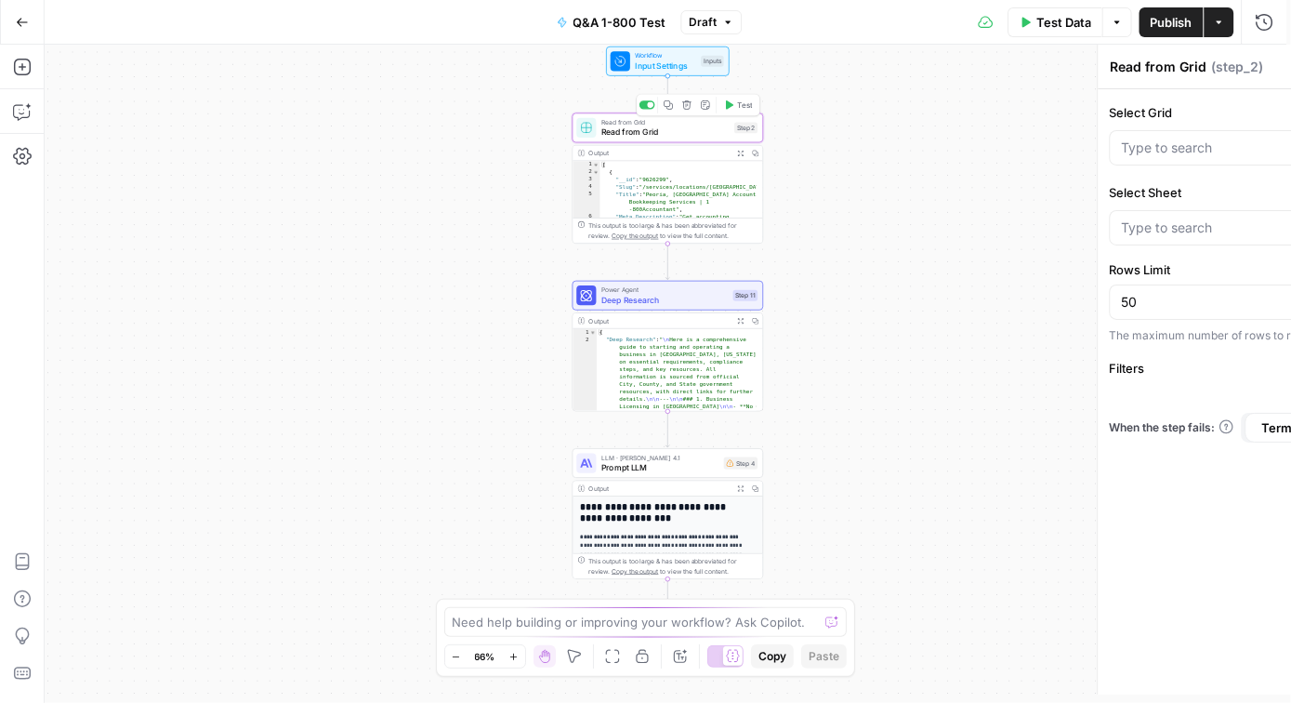
type input "1800_batch_5.csv"
type input "1-800 City Page Data Batch 5"
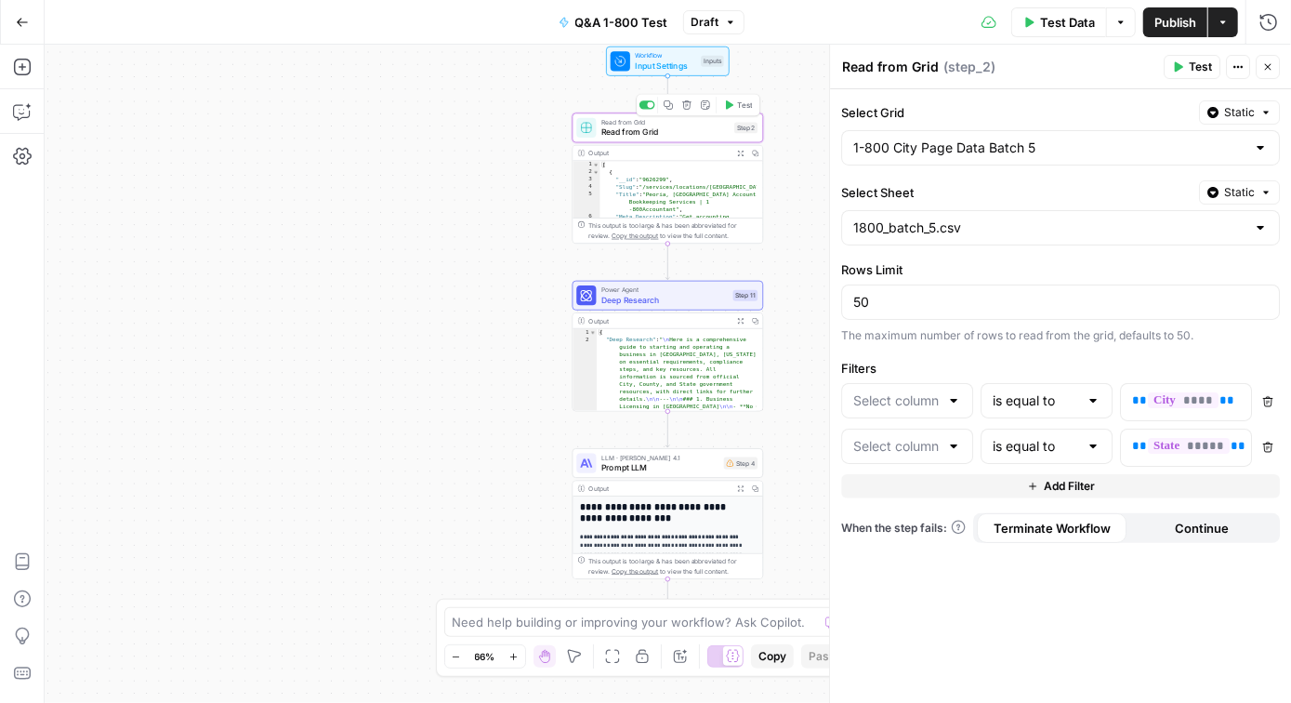
type input "City"
type input "State"
